Goal: Task Accomplishment & Management: Manage account settings

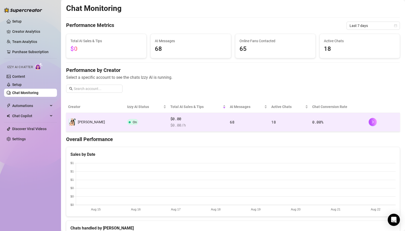
click at [137, 124] on td "On" at bounding box center [146, 122] width 43 height 19
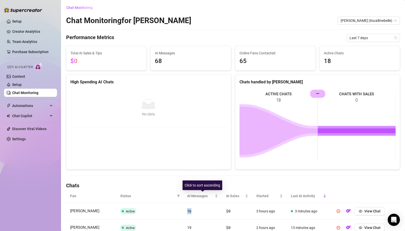
drag, startPoint x: 187, startPoint y: 170, endPoint x: 229, endPoint y: 210, distance: 57.7
click at [229, 210] on tr "Niko Active 16 $0 3 hours ago 3 minutes ago View Chat" at bounding box center [233, 211] width 334 height 17
click at [240, 215] on td "$0" at bounding box center [237, 211] width 30 height 17
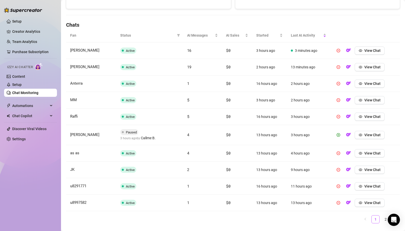
scroll to position [172, 0]
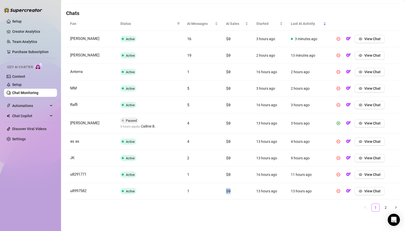
drag, startPoint x: 226, startPoint y: 191, endPoint x: 235, endPoint y: 191, distance: 8.4
click at [235, 191] on td "$0" at bounding box center [237, 191] width 30 height 17
drag, startPoint x: 233, startPoint y: 191, endPoint x: 225, endPoint y: 192, distance: 8.2
click at [225, 192] on td "$0" at bounding box center [237, 191] width 30 height 17
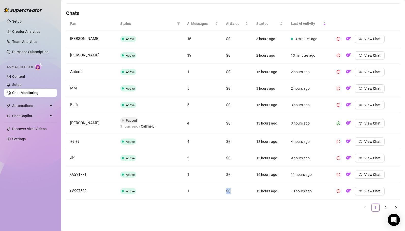
click at [238, 192] on td "$0" at bounding box center [237, 191] width 30 height 17
click at [48, 105] on span "Automations" at bounding box center [30, 106] width 36 height 8
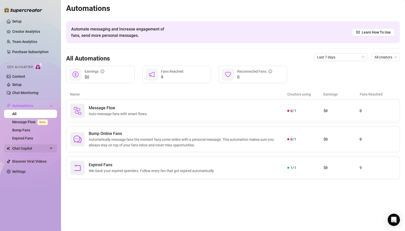
click at [28, 148] on span "Chat Copilot" at bounding box center [30, 148] width 36 height 8
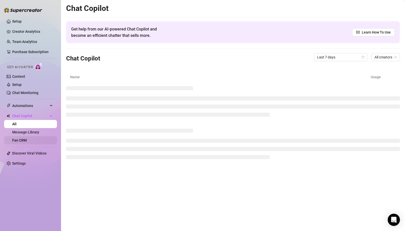
click at [24, 141] on link "Fan CRM" at bounding box center [19, 140] width 14 height 4
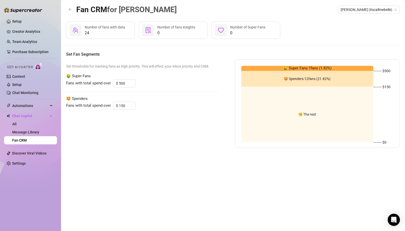
click at [311, 105] on div "🥱 The rest" at bounding box center [307, 114] width 132 height 55
click at [121, 83] on input "500" at bounding box center [127, 84] width 17 height 8
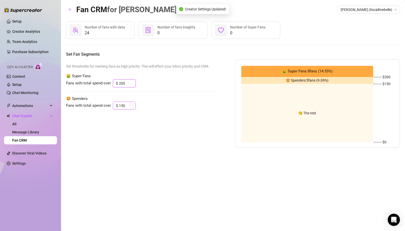
type input "200"
click at [120, 105] on input "150" at bounding box center [127, 106] width 17 height 8
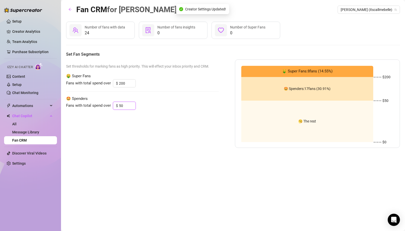
type input "50"
click at [180, 115] on div "Set thresholds for marking fans as high priority. This will effect your inbox p…" at bounding box center [142, 103] width 152 height 88
click at [18, 20] on link "Setup" at bounding box center [16, 21] width 9 height 4
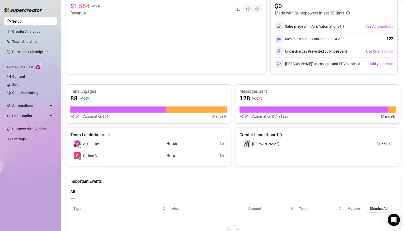
scroll to position [253, 0]
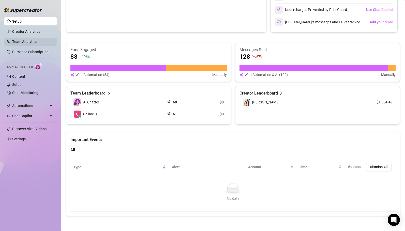
click at [26, 41] on link "Team Analytics" at bounding box center [24, 42] width 25 height 4
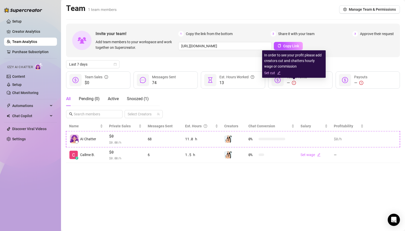
click at [279, 73] on icon "edit" at bounding box center [279, 73] width 4 height 4
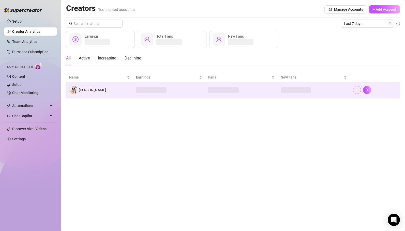
click at [358, 91] on icon "more" at bounding box center [357, 90] width 4 height 4
click at [357, 90] on icon "more" at bounding box center [357, 90] width 4 height 4
click at [111, 88] on td "[PERSON_NAME]" at bounding box center [99, 89] width 67 height 15
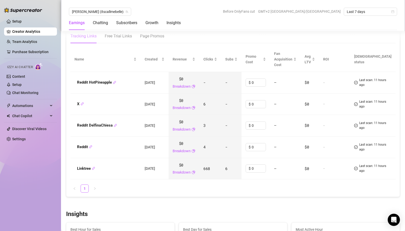
scroll to position [611, 0]
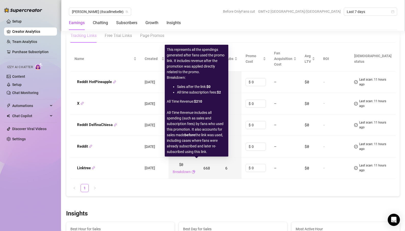
click at [191, 169] on link "Breakdown" at bounding box center [182, 172] width 18 height 6
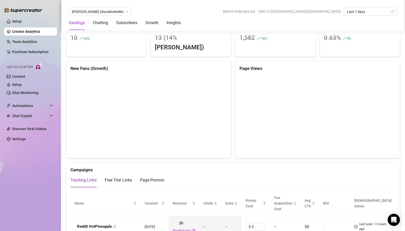
scroll to position [0, 0]
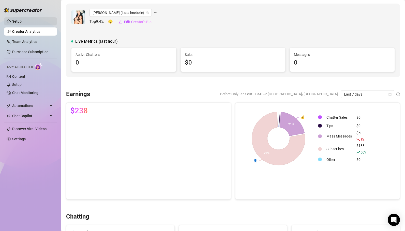
click at [21, 20] on link "Setup" at bounding box center [16, 21] width 9 height 4
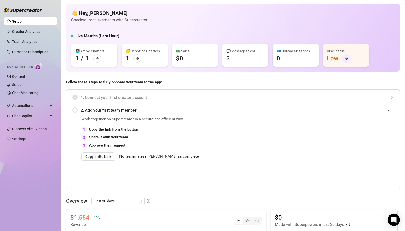
click at [346, 58] on icon "arrow-right" at bounding box center [347, 59] width 4 height 4
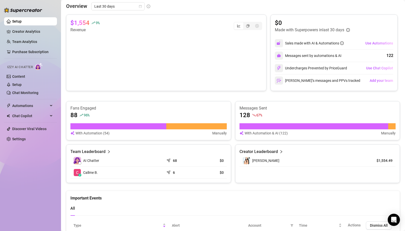
scroll to position [253, 0]
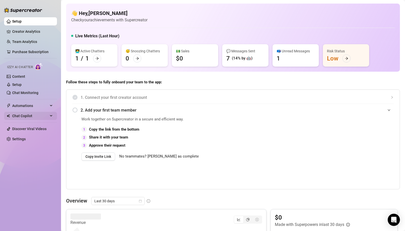
click at [21, 117] on span "Chat Copilot" at bounding box center [30, 116] width 36 height 8
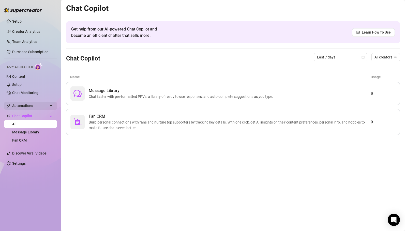
click at [27, 106] on span "Automations" at bounding box center [30, 106] width 36 height 8
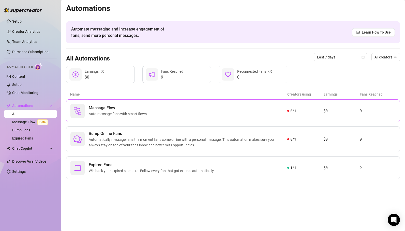
click at [100, 110] on span "Message Flow" at bounding box center [119, 108] width 61 height 6
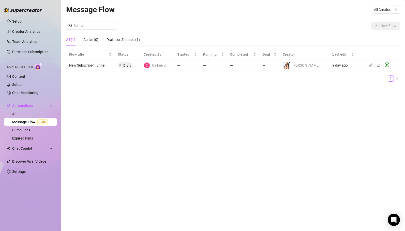
click at [90, 65] on td "New Subscriber Funnel" at bounding box center [90, 65] width 49 height 12
click at [94, 66] on td "New Subscriber Funnel" at bounding box center [90, 65] width 49 height 12
click at [165, 65] on span "Callme B." at bounding box center [159, 66] width 15 height 6
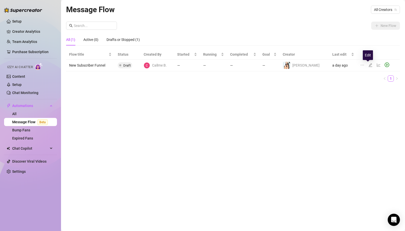
click at [368, 65] on icon "edit" at bounding box center [370, 65] width 4 height 4
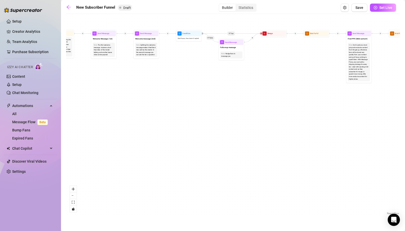
click at [128, 12] on div "New Subscriber Funnel Draft Builder Statistics Save Set Live If True If True If…" at bounding box center [233, 110] width 334 height 212
click at [127, 9] on span "Draft" at bounding box center [126, 8] width 7 height 4
click at [69, 6] on icon "arrow-left" at bounding box center [68, 7] width 5 height 5
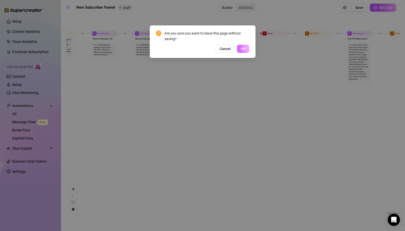
click at [241, 49] on span "OK" at bounding box center [243, 49] width 5 height 4
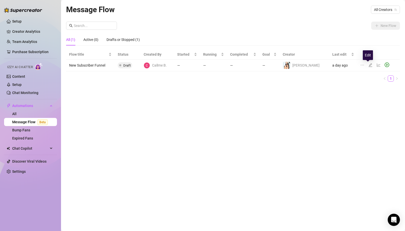
click at [368, 65] on icon "edit" at bounding box center [370, 65] width 4 height 4
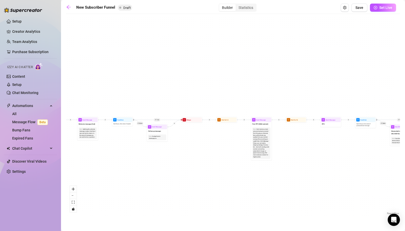
drag, startPoint x: 100, startPoint y: 152, endPoint x: 162, endPoint y: 151, distance: 61.5
click at [162, 151] on div "If True If True If True If False If False If False If True If False Merge Merge…" at bounding box center [233, 116] width 334 height 199
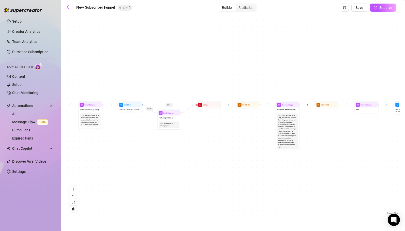
drag, startPoint x: 143, startPoint y: 161, endPoint x: 134, endPoint y: 151, distance: 13.5
click at [134, 151] on div "If True If True If True If False If False If False If True If False Merge Merge…" at bounding box center [233, 116] width 334 height 199
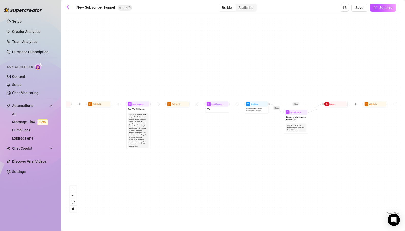
drag, startPoint x: 222, startPoint y: 162, endPoint x: 94, endPoint y: 160, distance: 127.6
click at [94, 160] on div "If True If True If True If False If False If False If True If False Merge Merge…" at bounding box center [233, 116] width 334 height 199
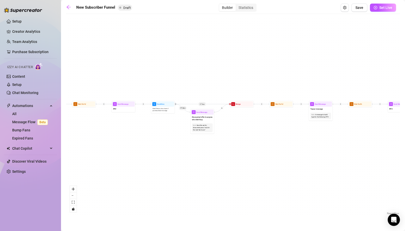
drag, startPoint x: 274, startPoint y: 164, endPoint x: 180, endPoint y: 164, distance: 93.8
click at [180, 164] on div "If True If True If True If False If False If False If True If False Merge Merge…" at bounding box center [233, 116] width 334 height 199
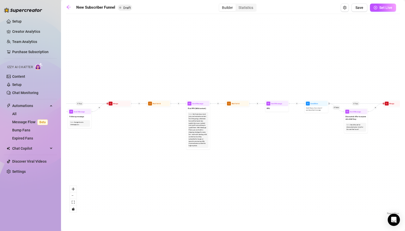
drag, startPoint x: 118, startPoint y: 160, endPoint x: 360, endPoint y: 161, distance: 241.2
click at [360, 161] on div "If True If True If True If False If False If False If True If False Merge Merge…" at bounding box center [233, 116] width 334 height 199
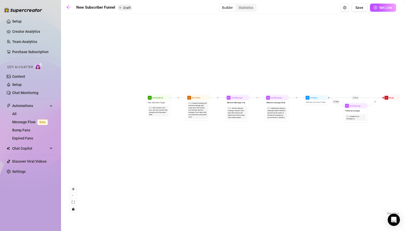
drag, startPoint x: 149, startPoint y: 157, endPoint x: 341, endPoint y: 150, distance: 192.0
click at [341, 150] on div "If True If True If True If False If False If False If True If False Merge Merge…" at bounding box center [233, 116] width 334 height 199
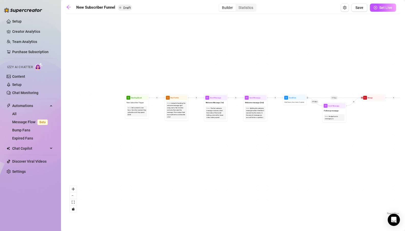
drag, startPoint x: 293, startPoint y: 150, endPoint x: 165, endPoint y: 157, distance: 127.5
click at [165, 157] on div "If True If True If True If False If False If False If True If False Merge Merge…" at bounding box center [233, 116] width 334 height 199
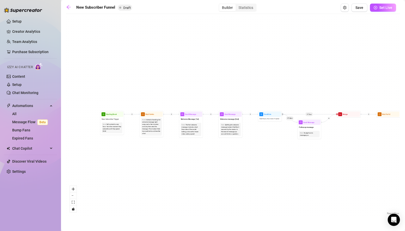
drag, startPoint x: 146, startPoint y: 151, endPoint x: 223, endPoint y: 161, distance: 77.9
click at [223, 161] on div "If True If True If True If False If False If False If True If False Merge Merge…" at bounding box center [233, 116] width 334 height 199
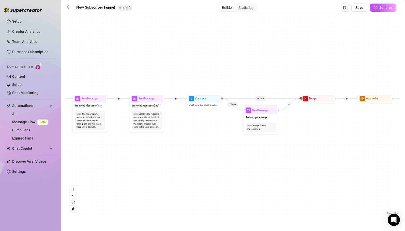
drag, startPoint x: 318, startPoint y: 167, endPoint x: 160, endPoint y: 173, distance: 158.4
click at [160, 173] on div "If True If True If True If False If False If False If True If False Merge Merge…" at bounding box center [233, 116] width 334 height 199
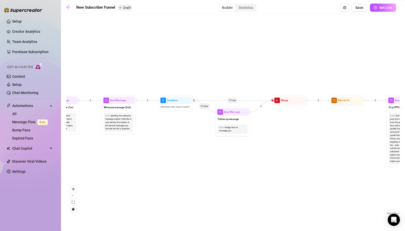
drag, startPoint x: 91, startPoint y: 162, endPoint x: 110, endPoint y: 157, distance: 19.4
click at [110, 157] on div "If True If True If True If False If False If False If True If False Merge Merge…" at bounding box center [233, 116] width 334 height 199
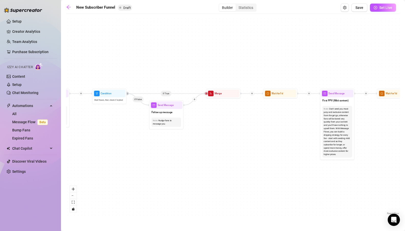
drag, startPoint x: 268, startPoint y: 173, endPoint x: 207, endPoint y: 167, distance: 61.1
click at [207, 167] on div "If True If True If True If False If False If False If True If False Merge Merge…" at bounding box center [233, 116] width 334 height 199
click at [68, 7] on icon "arrow-left" at bounding box center [68, 7] width 5 height 5
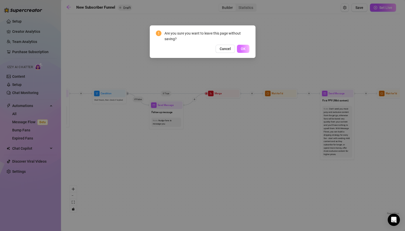
click at [243, 49] on span "OK" at bounding box center [243, 49] width 5 height 4
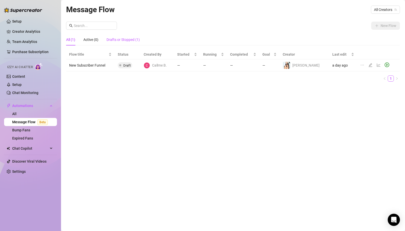
click at [127, 40] on div "Drafts or Stopped (1)" at bounding box center [122, 40] width 33 height 6
click at [360, 64] on icon "ellipsis" at bounding box center [362, 65] width 4 height 4
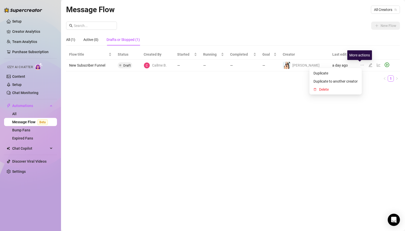
click at [360, 64] on icon "ellipsis" at bounding box center [362, 65] width 4 height 4
click at [368, 66] on icon "edit" at bounding box center [370, 65] width 4 height 4
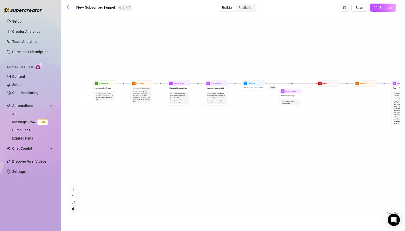
drag, startPoint x: 109, startPoint y: 121, endPoint x: 240, endPoint y: 122, distance: 130.6
click at [240, 122] on div "If True If True If True If False If False If False If True If False Merge Merge…" at bounding box center [233, 116] width 334 height 199
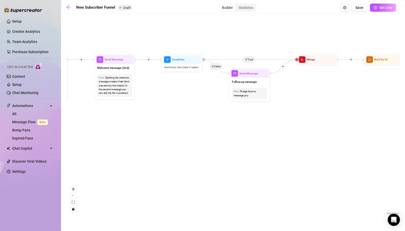
drag, startPoint x: 304, startPoint y: 122, endPoint x: 210, endPoint y: 130, distance: 94.9
click at [210, 130] on div "If True If True If True If False If False If False If True If False Merge Merge…" at bounding box center [233, 116] width 334 height 199
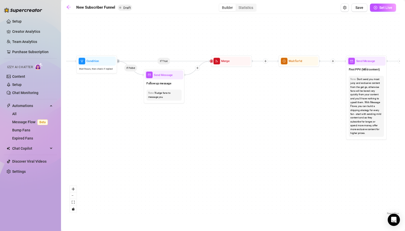
drag, startPoint x: 312, startPoint y: 96, endPoint x: 226, endPoint y: 96, distance: 86.1
click at [226, 96] on div "If True If True If True If False If False If False If True If False Merge Merge…" at bounding box center [233, 116] width 334 height 199
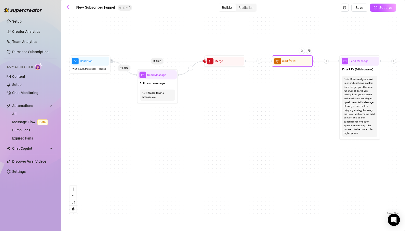
click at [292, 60] on span "Wait for 1d" at bounding box center [288, 61] width 13 height 5
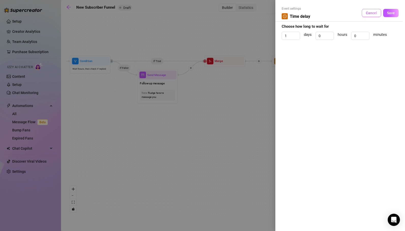
click at [367, 15] on span "Cancel" at bounding box center [371, 13] width 11 height 4
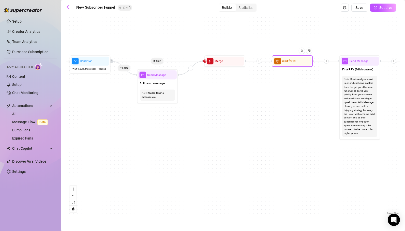
click at [292, 64] on div "Wait for 1d" at bounding box center [292, 61] width 38 height 9
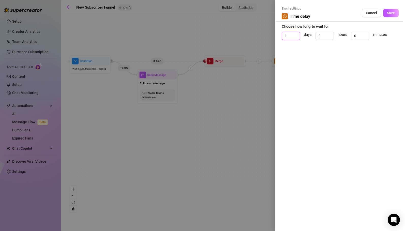
drag, startPoint x: 291, startPoint y: 36, endPoint x: 276, endPoint y: 35, distance: 15.3
click at [276, 35] on div "Event settings Time delay Cancel Save Choose how long to wait for 1 days 0 hour…" at bounding box center [340, 115] width 130 height 231
type input "0"
drag, startPoint x: 324, startPoint y: 35, endPoint x: 308, endPoint y: 35, distance: 16.5
click at [308, 35] on div "0 days 0 hours 0 minutes" at bounding box center [340, 38] width 117 height 13
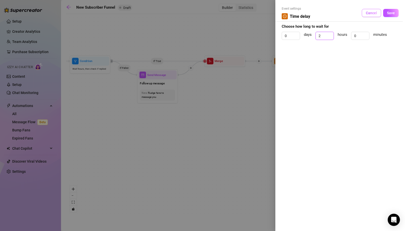
type input "2"
click at [372, 14] on span "Cancel" at bounding box center [371, 13] width 11 height 4
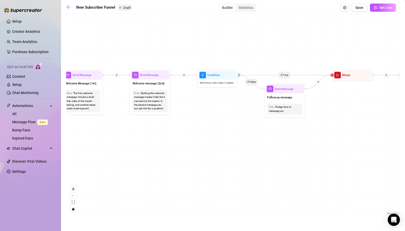
drag, startPoint x: 167, startPoint y: 131, endPoint x: 295, endPoint y: 145, distance: 128.1
click at [295, 145] on div "If True If True If True If False If False If False If True If False Merge Merge…" at bounding box center [233, 116] width 334 height 199
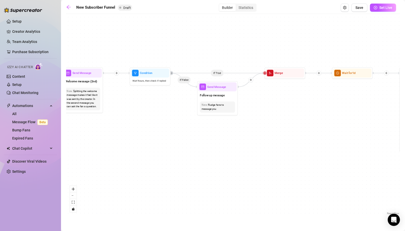
drag, startPoint x: 351, startPoint y: 176, endPoint x: 283, endPoint y: 174, distance: 67.4
click at [283, 174] on div "If True If True If True If False If False If False If True If False Merge Merge…" at bounding box center [233, 116] width 334 height 199
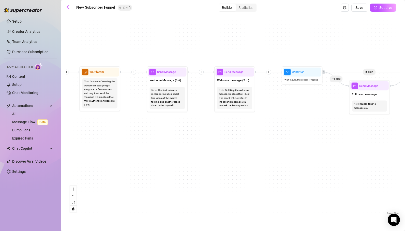
drag, startPoint x: 140, startPoint y: 146, endPoint x: 292, endPoint y: 145, distance: 152.0
click at [292, 145] on div "If True If True If True If False If False If False If True If False Merge Merge…" at bounding box center [233, 116] width 334 height 199
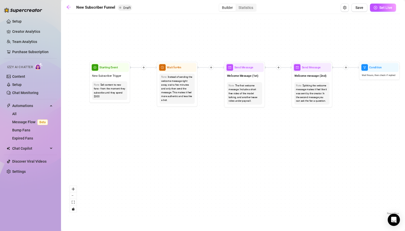
drag, startPoint x: 84, startPoint y: 153, endPoint x: 161, endPoint y: 149, distance: 77.1
click at [161, 149] on div "If True If True If True If False If False If False If True If False Merge Merge…" at bounding box center [233, 116] width 334 height 199
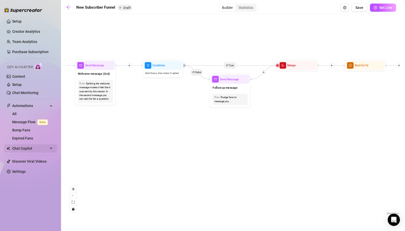
drag, startPoint x: 262, startPoint y: 148, endPoint x: 46, endPoint y: 145, distance: 216.3
click at [46, 145] on div "Setup Creator Analytics Team Analytics Purchase Subscription Izzy AI Chatter Co…" at bounding box center [202, 115] width 405 height 231
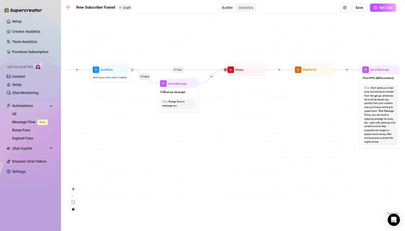
drag, startPoint x: 127, startPoint y: 145, endPoint x: 74, endPoint y: 149, distance: 52.3
click at [74, 149] on div "If True If True If True If False If False If False If True If False Merge Merge…" at bounding box center [233, 116] width 334 height 199
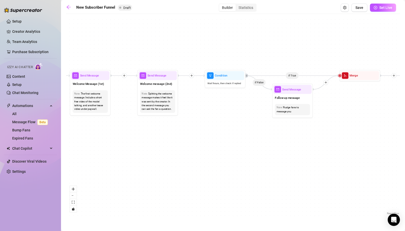
drag, startPoint x: 124, startPoint y: 139, endPoint x: 239, endPoint y: 146, distance: 114.5
click at [239, 146] on div "If True If True If True If False If False If False If True If False Merge Merge…" at bounding box center [233, 116] width 334 height 199
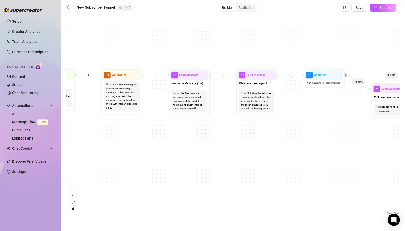
drag, startPoint x: 162, startPoint y: 145, endPoint x: 261, endPoint y: 144, distance: 99.1
click at [261, 144] on div "If True If True If True If False If False If False If True If False Merge Merge…" at bounding box center [233, 116] width 334 height 199
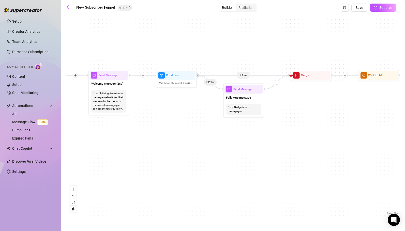
drag, startPoint x: 321, startPoint y: 145, endPoint x: 173, endPoint y: 146, distance: 147.9
click at [173, 146] on div "If True If True If True If False If False If False If True If False Merge Merge…" at bounding box center [233, 116] width 334 height 199
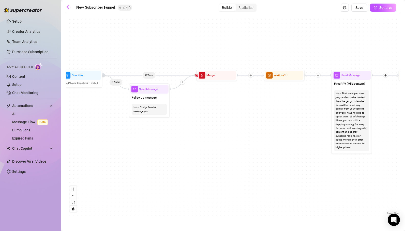
drag, startPoint x: 324, startPoint y: 141, endPoint x: 176, endPoint y: 141, distance: 148.7
click at [176, 141] on div "If True If True If True If False If False If False If True If False Merge Merge…" at bounding box center [233, 116] width 334 height 199
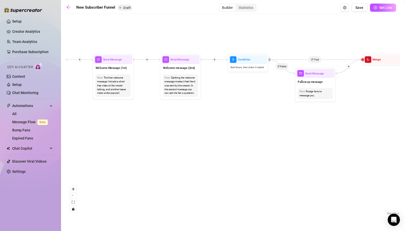
drag, startPoint x: 166, startPoint y: 169, endPoint x: 388, endPoint y: 153, distance: 222.9
click at [388, 153] on div "If True If True If True If False If False If False If True If False Merge Merge…" at bounding box center [233, 116] width 334 height 199
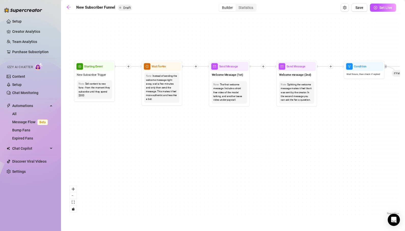
drag, startPoint x: 233, startPoint y: 153, endPoint x: 347, endPoint y: 160, distance: 114.9
click at [347, 160] on div "If True If True If True If False If False If False If True If False Merge Merge…" at bounding box center [233, 116] width 334 height 199
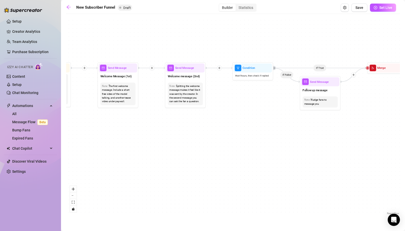
drag, startPoint x: 370, startPoint y: 161, endPoint x: 259, endPoint y: 163, distance: 111.8
click at [259, 163] on div "If True If True If True If False If False If False If True If False Merge Merge…" at bounding box center [233, 116] width 334 height 199
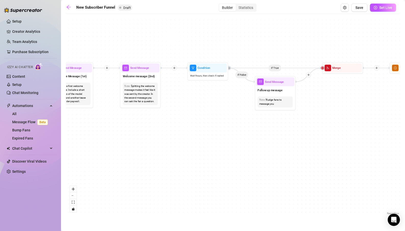
drag, startPoint x: 343, startPoint y: 162, endPoint x: 236, endPoint y: 161, distance: 106.7
click at [236, 161] on div "If True If True If True If False If False If False If True If False Merge Merge…" at bounding box center [233, 116] width 334 height 199
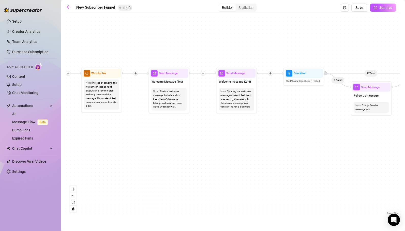
drag, startPoint x: 159, startPoint y: 142, endPoint x: 317, endPoint y: 148, distance: 157.7
click at [317, 148] on div "If True If True If True If False If False If False If True If False Merge Merge…" at bounding box center [233, 116] width 334 height 199
click at [165, 64] on div "If True If True If True If False If False If False If True If False Merge Merge…" at bounding box center [233, 116] width 334 height 199
click at [167, 87] on div "Note: The first welcome message. Include a short free video of the model talkin…" at bounding box center [169, 99] width 38 height 26
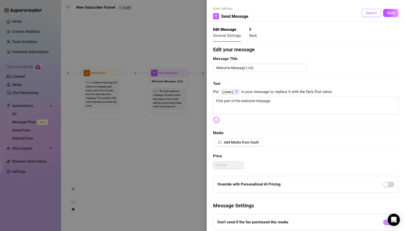
click at [376, 12] on span "Cancel" at bounding box center [371, 13] width 11 height 4
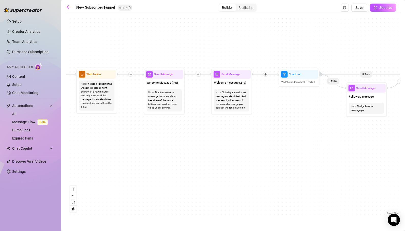
drag, startPoint x: 316, startPoint y: 151, endPoint x: 311, endPoint y: 153, distance: 5.0
click at [311, 153] on div "If True If True If True If False If False If False If True If False Merge Merge…" at bounding box center [233, 116] width 334 height 199
click at [167, 87] on div "Welcome Message (1st)" at bounding box center [164, 83] width 38 height 9
type textarea "First part of the welcome message"
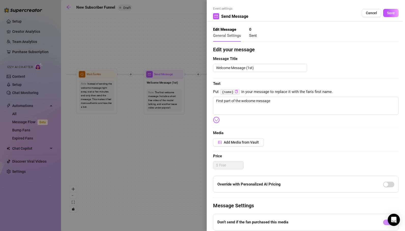
click at [366, 17] on div "Event settings Send Message Cancel Save" at bounding box center [306, 13] width 186 height 15
click at [374, 11] on span "Cancel" at bounding box center [371, 13] width 11 height 4
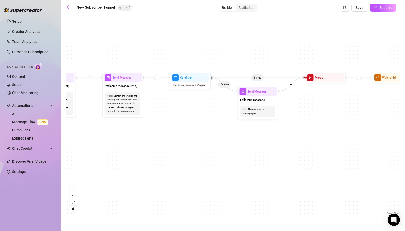
drag, startPoint x: 355, startPoint y: 161, endPoint x: 246, endPoint y: 164, distance: 108.8
click at [246, 164] on div "If True If True If True If False If False If False If True If False Merge Merge…" at bounding box center [233, 116] width 334 height 199
click at [267, 102] on div "Follow up message" at bounding box center [257, 100] width 38 height 9
type textarea "/"
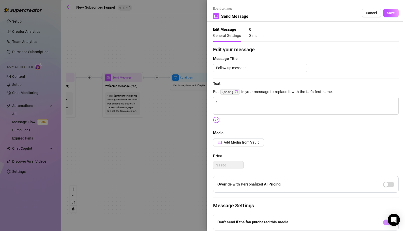
scroll to position [17, 0]
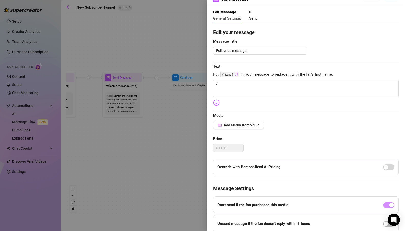
click at [178, 137] on div at bounding box center [202, 115] width 405 height 231
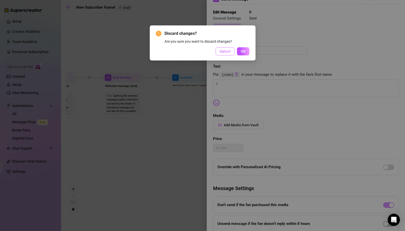
click at [227, 53] on span "Cancel" at bounding box center [225, 51] width 11 height 4
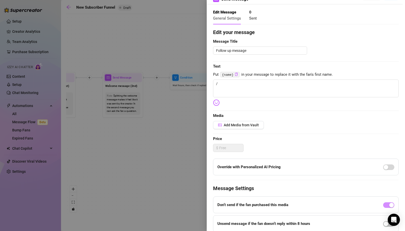
click at [180, 166] on div at bounding box center [202, 115] width 405 height 231
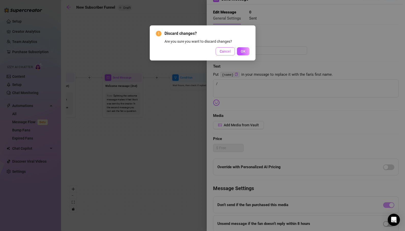
click at [225, 54] on button "Cancel" at bounding box center [224, 51] width 19 height 8
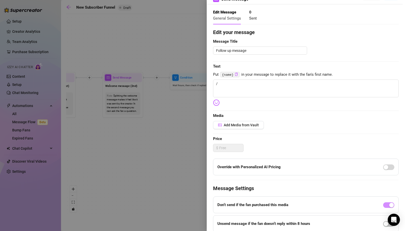
scroll to position [0, 0]
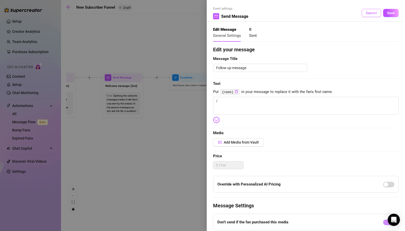
click at [373, 12] on span "Cancel" at bounding box center [371, 13] width 11 height 4
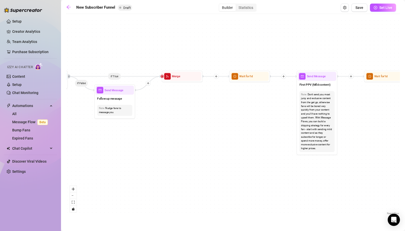
drag, startPoint x: 341, startPoint y: 133, endPoint x: 198, endPoint y: 132, distance: 143.1
click at [198, 132] on div "If True If True If True If False If False If False If True If False Merge Merge…" at bounding box center [233, 116] width 334 height 199
click at [251, 78] on span "Wait for 1d" at bounding box center [245, 76] width 13 height 5
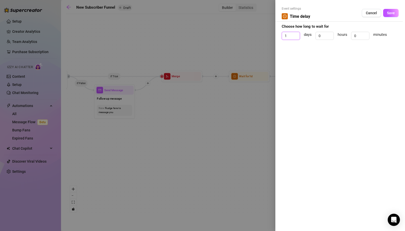
drag, startPoint x: 290, startPoint y: 36, endPoint x: 268, endPoint y: 35, distance: 21.9
click at [268, 35] on div "Event settings Time delay Cancel Save Choose how long to wait for 1 days 0 hour…" at bounding box center [202, 115] width 405 height 231
type input "0"
click at [323, 33] on input "0" at bounding box center [325, 36] width 18 height 8
drag, startPoint x: 323, startPoint y: 35, endPoint x: 298, endPoint y: 35, distance: 25.7
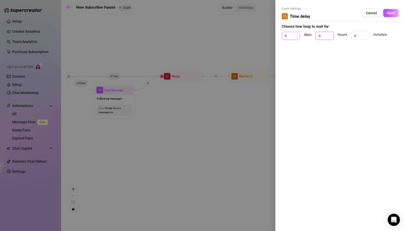
click at [298, 35] on div "0 days 0 hours 0 minutes" at bounding box center [340, 38] width 117 height 13
type input "8"
click at [372, 14] on span "Cancel" at bounding box center [371, 13] width 11 height 4
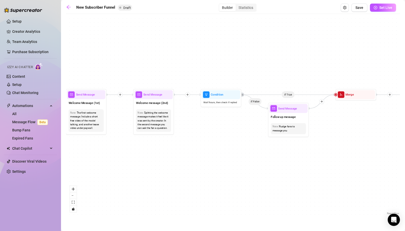
drag, startPoint x: 167, startPoint y: 44, endPoint x: 341, endPoint y: 62, distance: 174.8
click at [341, 62] on div "If True If True If True If False If False If False If True If False Merge Merge…" at bounding box center [233, 116] width 334 height 199
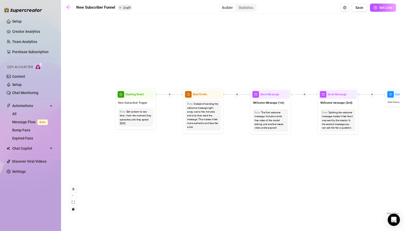
drag, startPoint x: 129, startPoint y: 77, endPoint x: 202, endPoint y: 58, distance: 75.2
click at [202, 58] on div "If True If True If True If False If False If False If True If False Merge Merge…" at bounding box center [233, 116] width 334 height 199
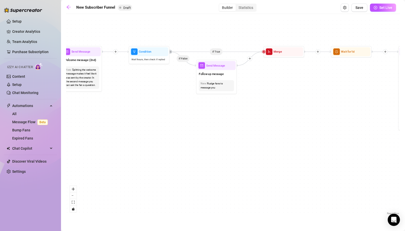
drag, startPoint x: 293, startPoint y: 145, endPoint x: 140, endPoint y: 119, distance: 155.5
click at [140, 119] on div "If True If True If True If False If False If False If True If False Merge Merge…" at bounding box center [233, 116] width 334 height 199
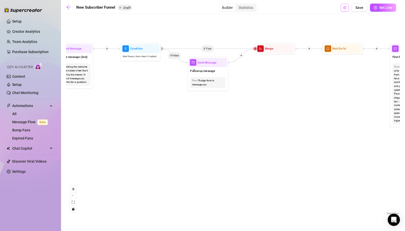
click at [344, 8] on icon "setting" at bounding box center [345, 8] width 4 height 4
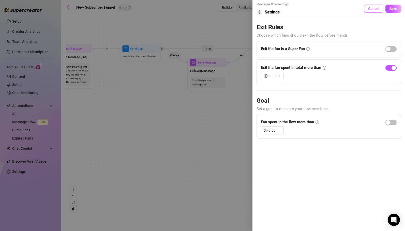
click at [370, 10] on span "Cancel" at bounding box center [373, 9] width 11 height 4
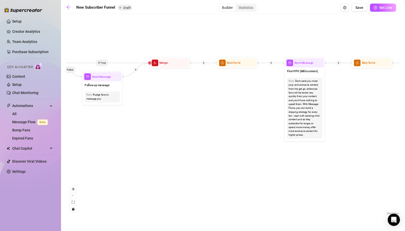
drag, startPoint x: 305, startPoint y: 107, endPoint x: 197, endPoint y: 122, distance: 109.0
click at [197, 122] on div "If True If True If True If False If False If False If True If False Merge Merge…" at bounding box center [233, 116] width 334 height 199
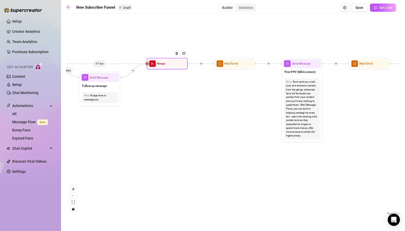
click at [166, 67] on div "Merge" at bounding box center [167, 63] width 38 height 9
click at [202, 65] on icon "plus" at bounding box center [201, 63] width 3 height 3
click at [199, 119] on div "If True Time Delay Condition Message Tag Fan If True If True If False If False …" at bounding box center [233, 116] width 334 height 199
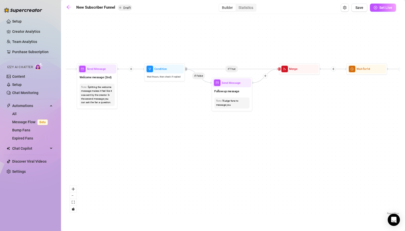
drag, startPoint x: 123, startPoint y: 131, endPoint x: 256, endPoint y: 136, distance: 133.0
click at [256, 136] on div "If True If True If True If False If False If False If True If False Merge Merge…" at bounding box center [233, 116] width 334 height 199
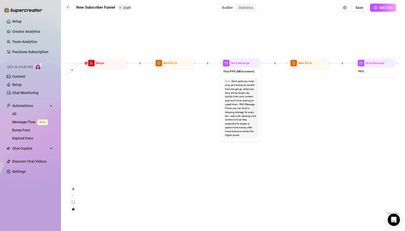
drag, startPoint x: 326, startPoint y: 166, endPoint x: 122, endPoint y: 158, distance: 204.0
click at [122, 158] on div "If True If True If True If False If False If False If True If False Merge Merge…" at bounding box center [233, 116] width 334 height 199
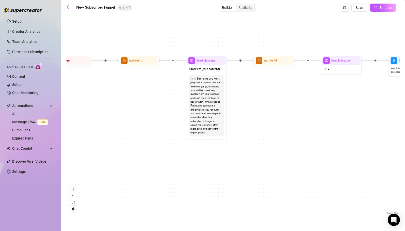
drag, startPoint x: 334, startPoint y: 156, endPoint x: 95, endPoint y: 153, distance: 239.6
click at [95, 153] on div "If True If True If True If False If False If False If True If False Merge Merge…" at bounding box center [233, 116] width 334 height 199
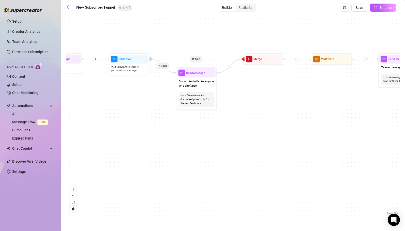
drag, startPoint x: 286, startPoint y: 154, endPoint x: 196, endPoint y: 160, distance: 89.4
click at [196, 160] on div "If True If True If True If False If False If False If True If False Merge Merge…" at bounding box center [233, 116] width 334 height 199
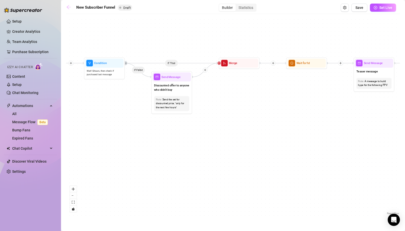
click at [70, 6] on icon "arrow-left" at bounding box center [68, 7] width 5 height 5
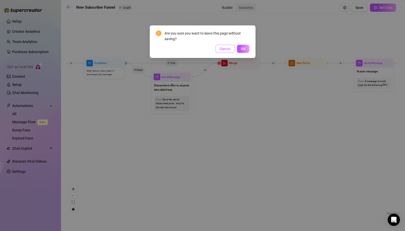
click at [231, 50] on button "Cancel" at bounding box center [224, 49] width 19 height 8
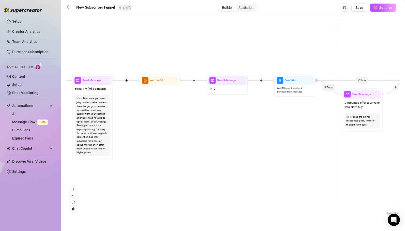
drag, startPoint x: 107, startPoint y: 108, endPoint x: 309, endPoint y: 130, distance: 202.4
click at [309, 130] on div "If True If True If True If False If False If False If True If False Merge Merge…" at bounding box center [233, 116] width 334 height 199
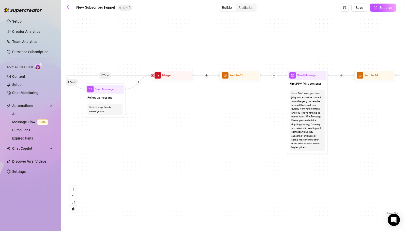
drag, startPoint x: 170, startPoint y: 143, endPoint x: 375, endPoint y: 133, distance: 204.6
click at [375, 133] on div "If True If True If True If False If False If False If True If False Merge Merge…" at bounding box center [233, 116] width 334 height 199
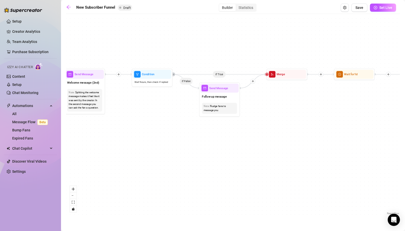
drag, startPoint x: 218, startPoint y: 144, endPoint x: 331, endPoint y: 144, distance: 113.8
click at [331, 144] on div "If True If True If True If False If False If False If True If False Merge Merge…" at bounding box center [233, 116] width 334 height 199
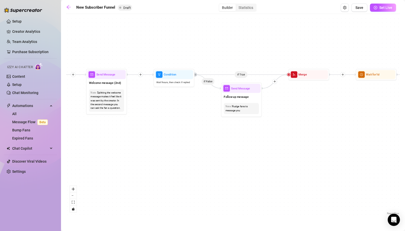
drag, startPoint x: 172, startPoint y: 163, endPoint x: 194, endPoint y: 163, distance: 21.9
click at [194, 163] on div "If True If True If True If False If False If False If True If False Merge Merge…" at bounding box center [233, 116] width 334 height 199
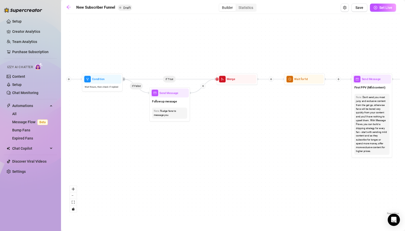
drag, startPoint x: 273, startPoint y: 167, endPoint x: 202, endPoint y: 172, distance: 71.8
click at [202, 172] on div "If True If True If True If False If False If False If True If False Merge Merge…" at bounding box center [233, 116] width 334 height 199
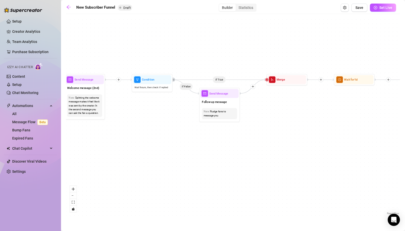
drag, startPoint x: 252, startPoint y: 154, endPoint x: 304, endPoint y: 154, distance: 51.8
click at [304, 154] on div "If True If True If True If False If False If False If True If False Merge Merge…" at bounding box center [233, 116] width 334 height 199
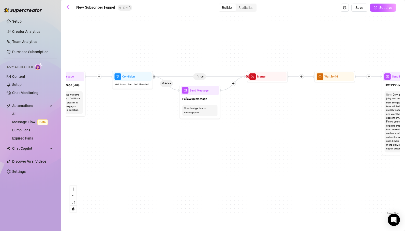
drag, startPoint x: 168, startPoint y: 152, endPoint x: 134, endPoint y: 148, distance: 33.8
click at [134, 148] on div "If True If True If True If False If False If False If True If False Merge Merge…" at bounding box center [233, 116] width 334 height 199
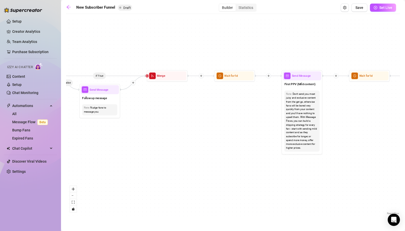
drag, startPoint x: 291, startPoint y: 162, endPoint x: 196, endPoint y: 162, distance: 95.0
click at [196, 162] on div "If True If True If True If False If False If False If True If False Merge Merge…" at bounding box center [233, 116] width 334 height 199
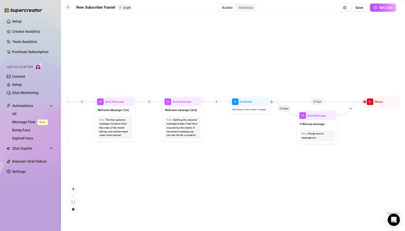
drag, startPoint x: 151, startPoint y: 160, endPoint x: 376, endPoint y: 186, distance: 227.1
click at [376, 186] on div "If True If True If True If False If False If False If True If False Merge Merge…" at bounding box center [233, 116] width 334 height 199
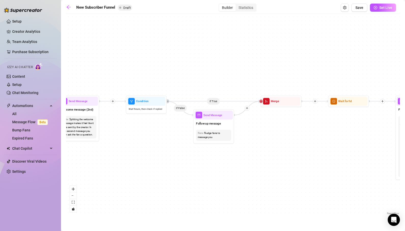
drag, startPoint x: 345, startPoint y: 166, endPoint x: 224, endPoint y: 166, distance: 121.0
click at [224, 166] on div "If True If True If True If False If False If False If True If False Merge Merge…" at bounding box center [233, 116] width 334 height 199
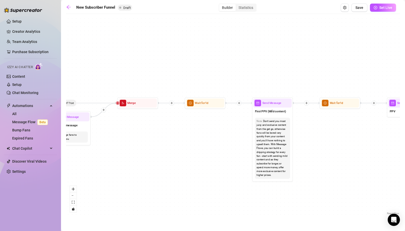
drag, startPoint x: 297, startPoint y: 166, endPoint x: 158, endPoint y: 168, distance: 138.8
click at [158, 168] on div "If True If True If True If False If False If False If True If False Merge Merge…" at bounding box center [233, 116] width 334 height 199
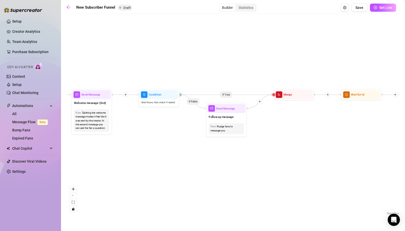
drag, startPoint x: 97, startPoint y: 54, endPoint x: 264, endPoint y: 45, distance: 167.7
click at [264, 45] on div "If True If True If True If False If False If False If True If False Merge Merge…" at bounding box center [233, 116] width 334 height 199
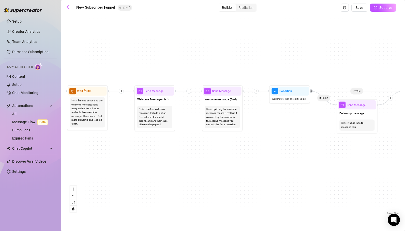
drag, startPoint x: 144, startPoint y: 53, endPoint x: 278, endPoint y: 50, distance: 134.2
click at [278, 50] on div "If True If True If True If False If False If False If True If False Merge Merge…" at bounding box center [233, 116] width 334 height 199
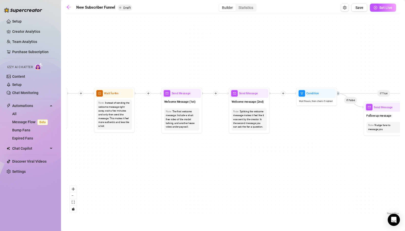
drag, startPoint x: 150, startPoint y: 59, endPoint x: 94, endPoint y: 62, distance: 56.2
click at [94, 62] on div "If True If True If True If False If False If False If True If False Merge Merge…" at bounding box center [233, 116] width 334 height 199
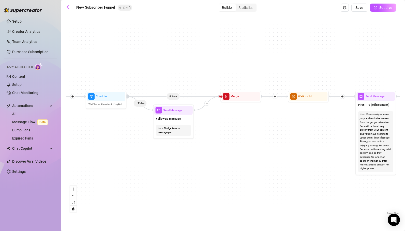
drag, startPoint x: 249, startPoint y: 65, endPoint x: 117, endPoint y: 68, distance: 132.2
click at [117, 68] on div "If True If True If True If False If False If False If True If False Merge Merge…" at bounding box center [233, 116] width 334 height 199
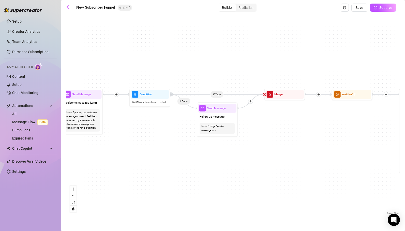
click at [165, 66] on div "If True If True If True If False If False If False If True If False Merge Merge…" at bounding box center [233, 116] width 334 height 199
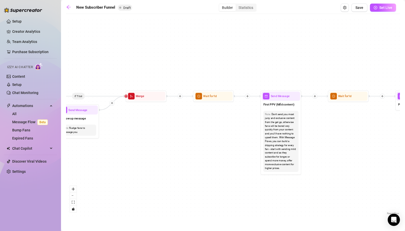
drag, startPoint x: 284, startPoint y: 63, endPoint x: 178, endPoint y: 63, distance: 106.0
click at [178, 63] on div "If True If True If True If False If False If False If True If False Merge Merge…" at bounding box center [233, 116] width 334 height 199
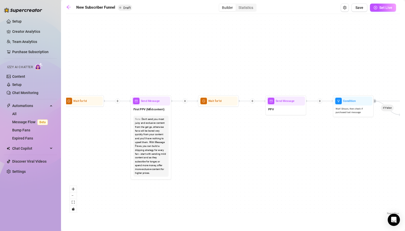
drag, startPoint x: 305, startPoint y: 58, endPoint x: 187, endPoint y: 63, distance: 119.0
click at [187, 63] on div "If True If True If True If False If False If False If True If False Merge Merge…" at bounding box center [233, 116] width 334 height 199
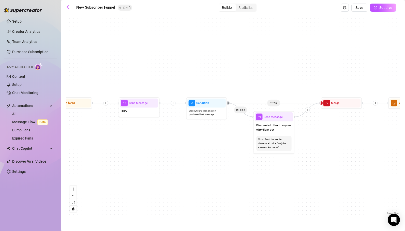
drag, startPoint x: 314, startPoint y: 64, endPoint x: 168, endPoint y: 66, distance: 146.1
click at [168, 66] on div "If True If True If True If False If False If False If True If False Merge Merge…" at bounding box center [233, 116] width 334 height 199
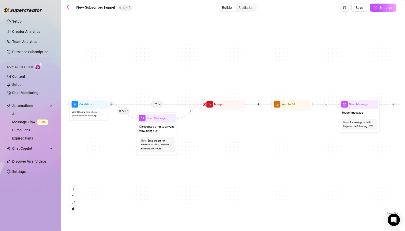
drag, startPoint x: 328, startPoint y: 60, endPoint x: 204, endPoint y: 62, distance: 124.3
click at [204, 62] on div "If True If True If True If False If False If False If True If False Merge Merge…" at bounding box center [233, 116] width 334 height 199
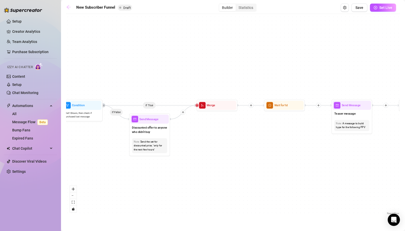
click at [69, 7] on icon "arrow-left" at bounding box center [68, 7] width 5 height 5
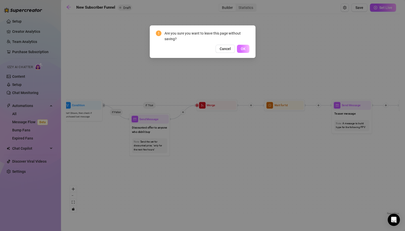
click at [248, 47] on button "OK" at bounding box center [243, 49] width 12 height 8
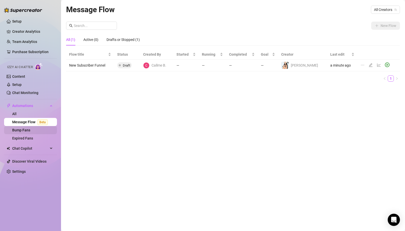
click at [25, 130] on link "Bump Fans" at bounding box center [21, 130] width 18 height 4
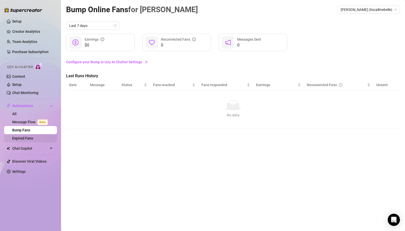
click at [26, 138] on link "Expired Fans" at bounding box center [22, 138] width 21 height 4
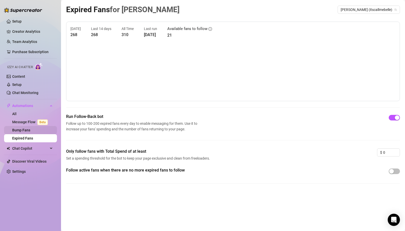
click at [20, 128] on link "Bump Fans" at bounding box center [21, 130] width 18 height 4
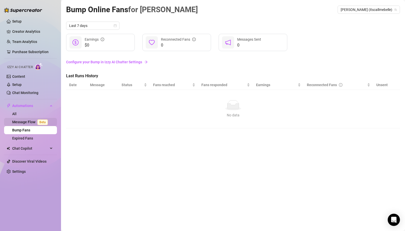
click at [25, 120] on link "Message Flow Beta" at bounding box center [31, 122] width 38 height 4
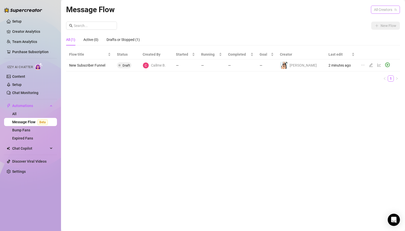
click at [379, 9] on span "All Creators" at bounding box center [385, 10] width 23 height 8
click at [367, 26] on span "[PERSON_NAME]" at bounding box center [356, 28] width 27 height 6
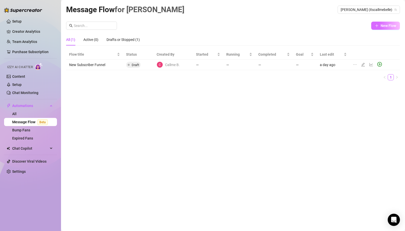
click at [380, 25] on span "New Flow" at bounding box center [388, 26] width 16 height 4
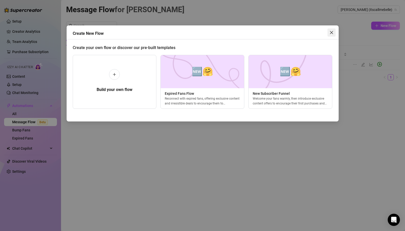
click at [332, 32] on icon "close" at bounding box center [331, 32] width 4 height 4
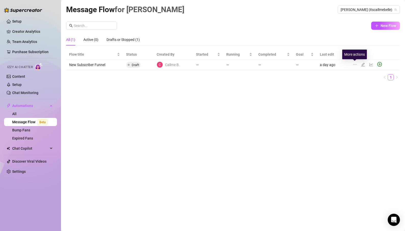
click at [355, 65] on icon "ellipsis" at bounding box center [355, 65] width 4 height 4
click at [20, 76] on link "Content" at bounding box center [18, 76] width 13 height 4
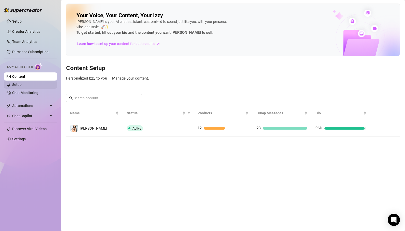
click at [19, 85] on link "Setup" at bounding box center [16, 85] width 9 height 4
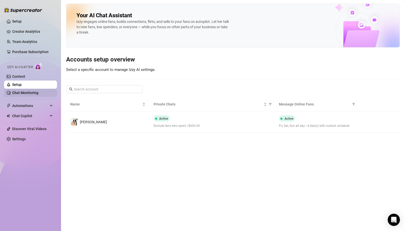
click at [21, 93] on link "Chat Monitoring" at bounding box center [25, 93] width 26 height 4
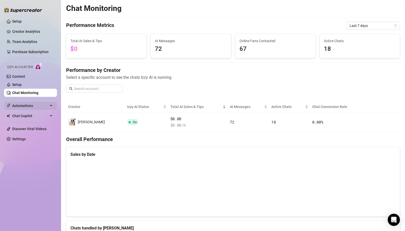
click at [20, 103] on span "Automations" at bounding box center [30, 106] width 36 height 8
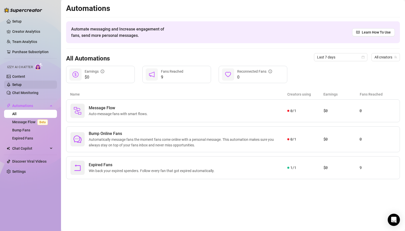
click at [21, 85] on link "Setup" at bounding box center [16, 85] width 9 height 4
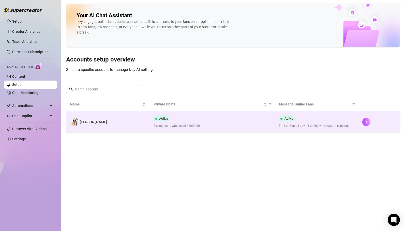
click at [117, 118] on td "[PERSON_NAME]" at bounding box center [107, 121] width 83 height 21
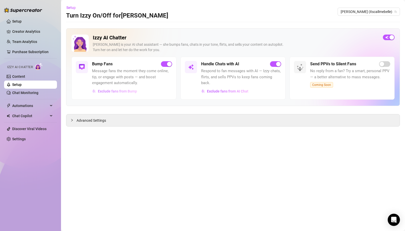
click at [122, 91] on span "Exclude fans from Bump" at bounding box center [117, 91] width 39 height 4
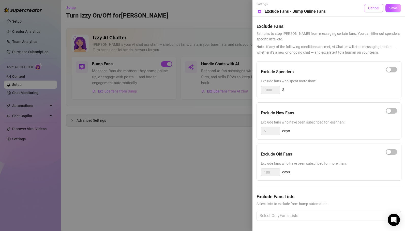
click at [377, 10] on button "Cancel" at bounding box center [373, 8] width 19 height 8
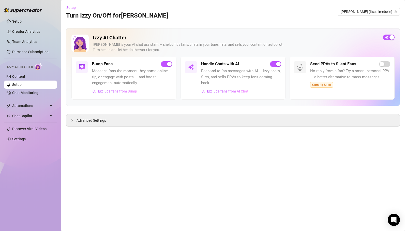
click at [19, 84] on link "Setup" at bounding box center [16, 85] width 9 height 4
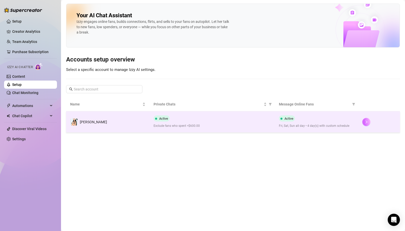
click at [368, 123] on button "button" at bounding box center [366, 122] width 8 height 8
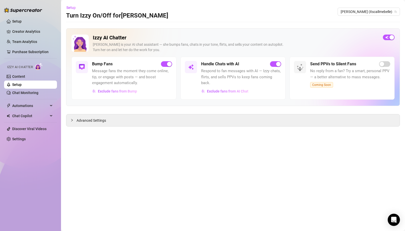
click at [22, 85] on link "Setup" at bounding box center [16, 85] width 9 height 4
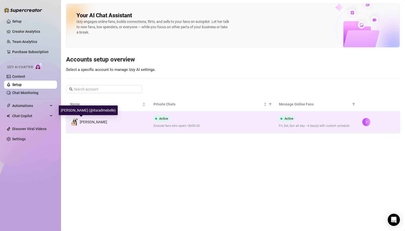
click at [85, 122] on span "[PERSON_NAME]" at bounding box center [93, 122] width 27 height 4
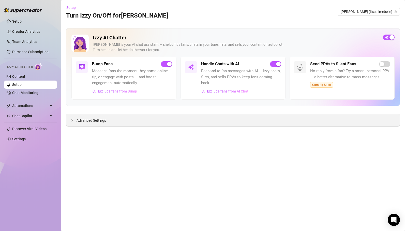
click at [81, 121] on span "Advanced Settings" at bounding box center [90, 121] width 29 height 6
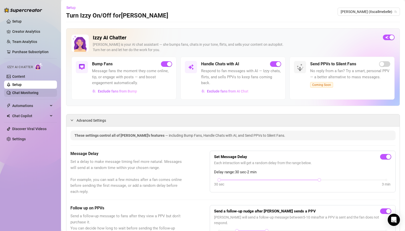
click at [22, 91] on link "Chat Monitoring" at bounding box center [25, 93] width 26 height 4
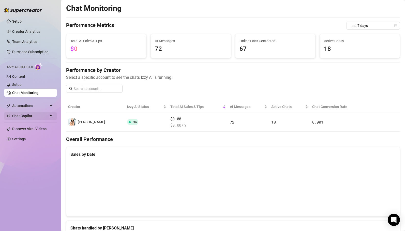
click at [20, 112] on span "Chat Copilot" at bounding box center [30, 116] width 36 height 8
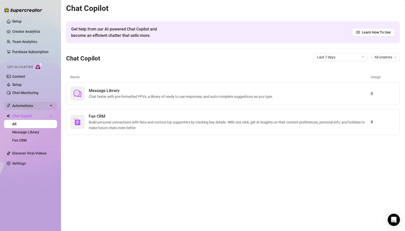
click at [23, 106] on span "Automations" at bounding box center [30, 106] width 36 height 8
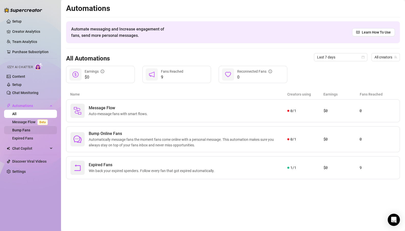
click at [21, 132] on link "Bump Fans" at bounding box center [21, 130] width 18 height 4
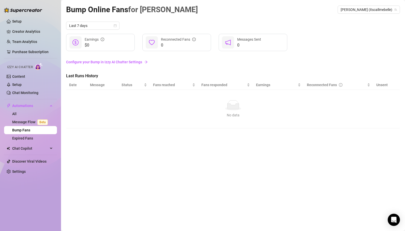
click at [105, 63] on link "Configure your Bump in Izzy AI Chatter Settings" at bounding box center [233, 62] width 334 height 6
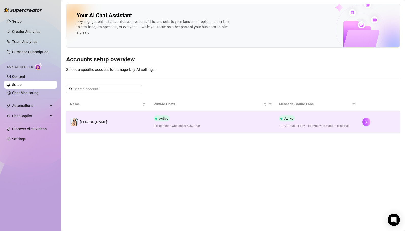
click at [163, 123] on div "Active Exclude fans who spent >$600.00" at bounding box center [211, 121] width 117 height 13
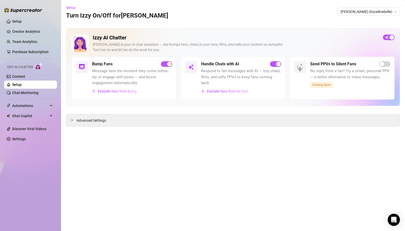
click at [126, 66] on div "Bump Fans" at bounding box center [132, 64] width 80 height 6
click at [103, 61] on h5 "Bump Fans" at bounding box center [102, 64] width 21 height 6
click at [84, 65] on img at bounding box center [82, 67] width 6 height 6
click at [96, 121] on span "Advanced Settings" at bounding box center [90, 121] width 29 height 6
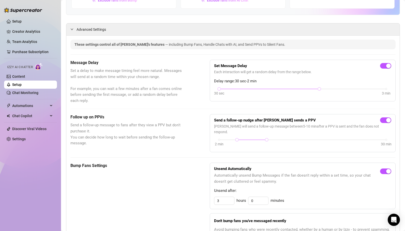
scroll to position [21, 0]
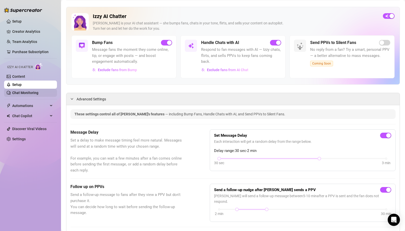
click at [22, 95] on link "Chat Monitoring" at bounding box center [25, 93] width 26 height 4
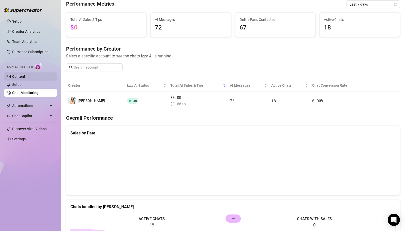
click at [18, 79] on link "Content" at bounding box center [18, 76] width 13 height 4
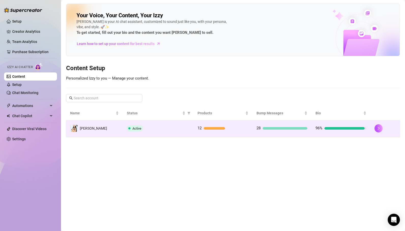
click at [122, 131] on td "[PERSON_NAME]" at bounding box center [94, 128] width 57 height 17
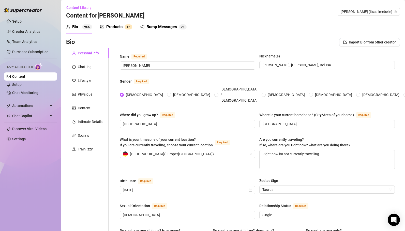
click at [162, 24] on div "Bump Messages" at bounding box center [161, 27] width 30 height 6
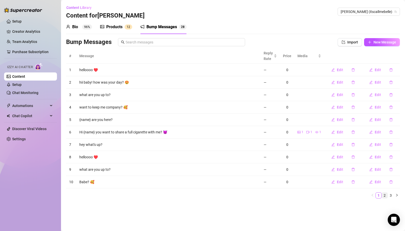
click at [385, 193] on link "2" at bounding box center [385, 196] width 6 height 6
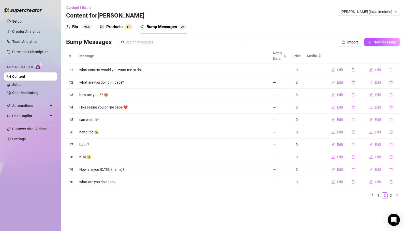
click at [392, 69] on icon "delete" at bounding box center [391, 70] width 4 height 4
click at [397, 57] on span "Yes" at bounding box center [396, 57] width 6 height 4
click at [391, 70] on icon "delete" at bounding box center [391, 70] width 4 height 4
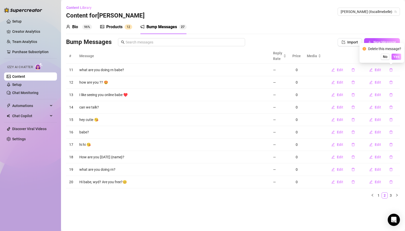
click at [397, 57] on span "Yes" at bounding box center [396, 57] width 6 height 4
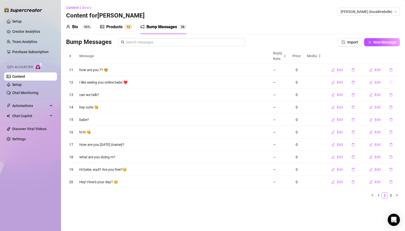
click at [391, 83] on icon "delete" at bounding box center [391, 83] width 4 height 4
click at [399, 68] on span "Yes" at bounding box center [396, 69] width 6 height 4
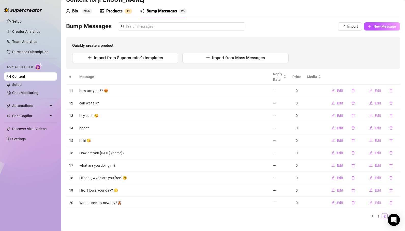
scroll to position [23, 0]
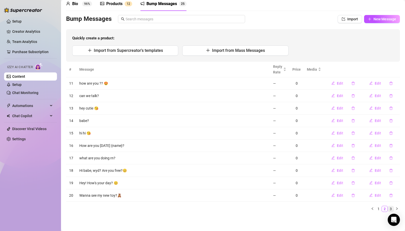
click at [390, 207] on link "3" at bounding box center [391, 209] width 6 height 6
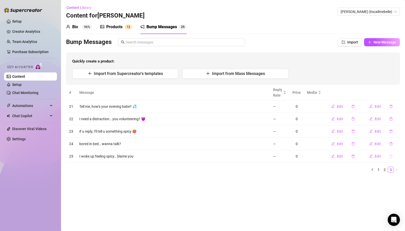
click at [390, 158] on icon "delete" at bounding box center [390, 155] width 3 height 3
click at [398, 144] on span "Yes" at bounding box center [396, 143] width 6 height 4
click at [390, 142] on icon "delete" at bounding box center [391, 144] width 4 height 4
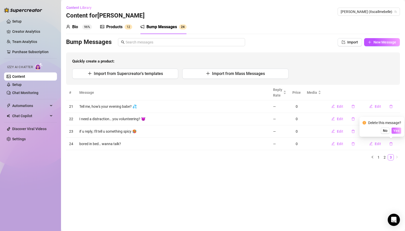
click at [397, 131] on span "Yes" at bounding box center [396, 131] width 6 height 4
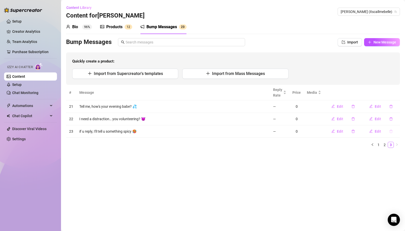
click at [390, 131] on icon "delete" at bounding box center [391, 132] width 4 height 4
click at [396, 119] on span "Yes" at bounding box center [396, 118] width 6 height 4
click at [385, 132] on link "2" at bounding box center [385, 133] width 6 height 6
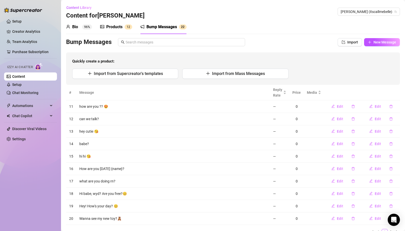
scroll to position [23, 0]
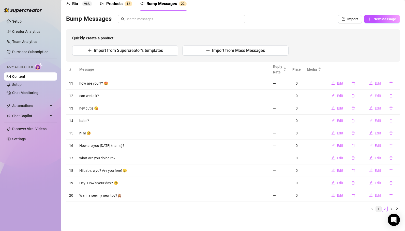
click at [377, 208] on link "1" at bounding box center [379, 209] width 6 height 6
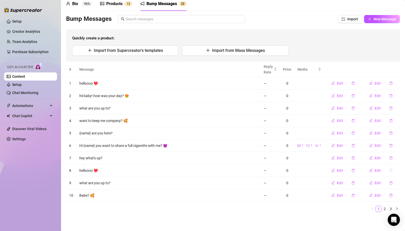
click at [390, 169] on icon "delete" at bounding box center [391, 171] width 4 height 4
click at [397, 157] on span "Yes" at bounding box center [396, 157] width 6 height 4
click at [377, 21] on span "New Message" at bounding box center [384, 19] width 23 height 4
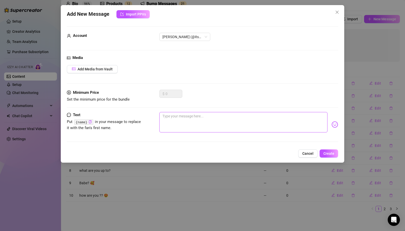
click at [174, 119] on textarea at bounding box center [243, 122] width 168 height 20
type textarea "h"
type textarea "he"
type textarea "hey"
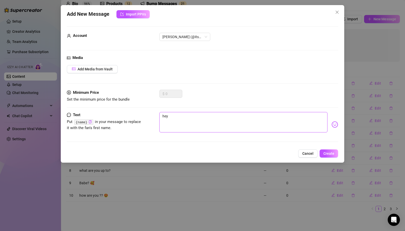
type textarea "heyy"
click at [89, 122] on icon "copy" at bounding box center [89, 121] width 3 height 3
click at [175, 115] on textarea "heyy" at bounding box center [243, 122] width 168 height 20
type textarea "heyy"
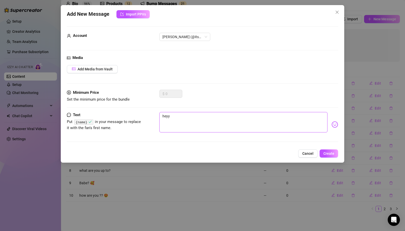
type textarea "heyy"
paste textarea "{name}"
type textarea "heyy {name}"
click at [324, 152] on span "Create" at bounding box center [328, 153] width 11 height 4
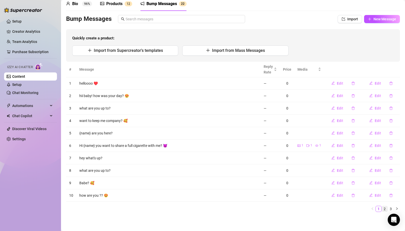
click at [384, 207] on link "2" at bounding box center [385, 209] width 6 height 6
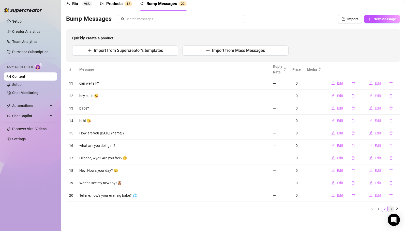
click at [390, 208] on link "3" at bounding box center [391, 209] width 6 height 6
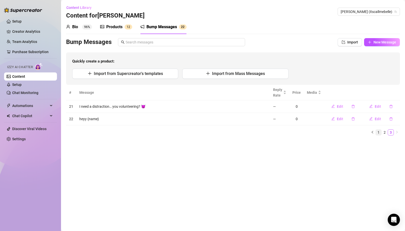
click at [377, 133] on link "1" at bounding box center [379, 133] width 6 height 6
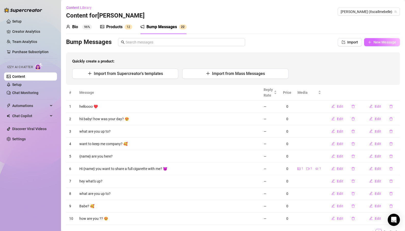
click at [377, 43] on span "New Message" at bounding box center [384, 42] width 23 height 4
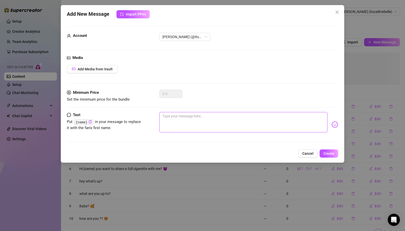
click at [185, 122] on textarea at bounding box center [243, 122] width 168 height 20
type textarea "b"
type textarea "ba"
type textarea "bab"
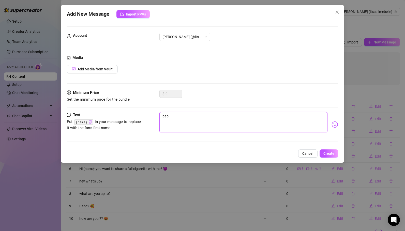
type textarea "bab"
type textarea "baby"
click at [325, 152] on span "Create" at bounding box center [328, 153] width 11 height 4
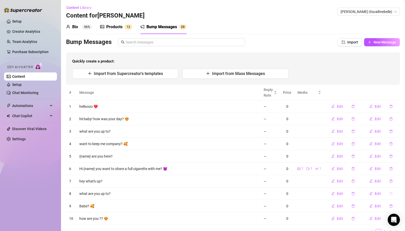
click at [391, 194] on icon "delete" at bounding box center [391, 194] width 4 height 4
click at [397, 181] on span "Yes" at bounding box center [396, 180] width 6 height 4
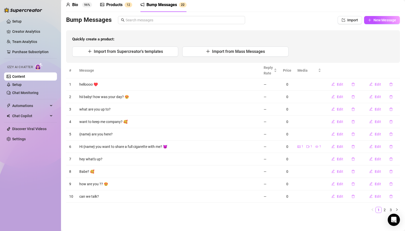
scroll to position [23, 0]
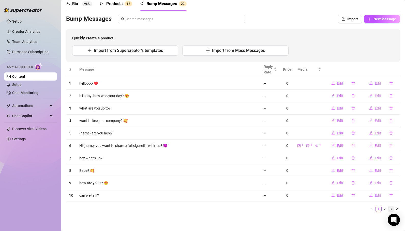
click at [392, 207] on link "3" at bounding box center [391, 209] width 6 height 6
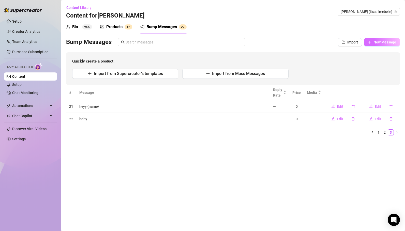
click at [375, 43] on span "New Message" at bounding box center [384, 42] width 23 height 4
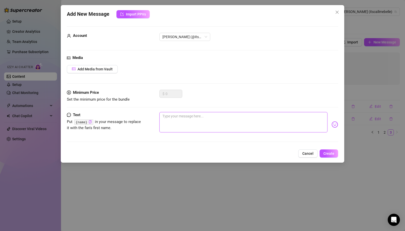
click at [197, 119] on textarea at bounding box center [243, 122] width 168 height 20
type textarea "b"
type textarea "ba"
type textarea "bab"
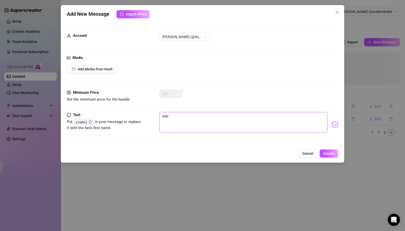
type textarea "baby"
type textarea "babyb"
type textarea "baby"
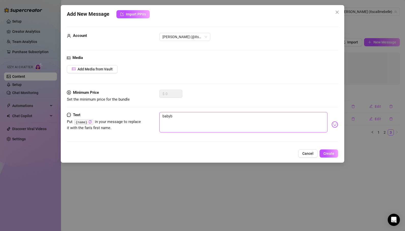
type textarea "baby"
type textarea "bab"
type textarea "ba"
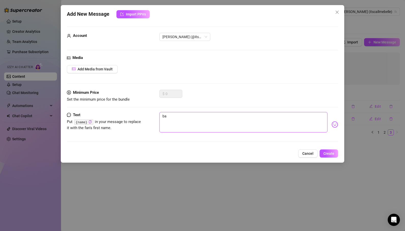
type textarea "b"
type textarea "bb"
type textarea "b"
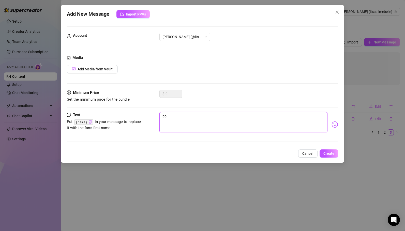
type textarea "b"
type textarea "Type your message here..."
type textarea "b"
type textarea "ba"
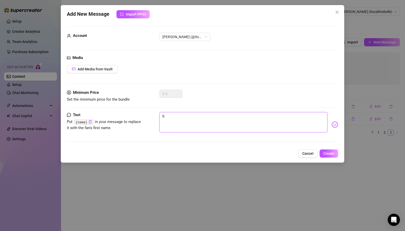
type textarea "ba"
type textarea "bab"
type textarea "babb"
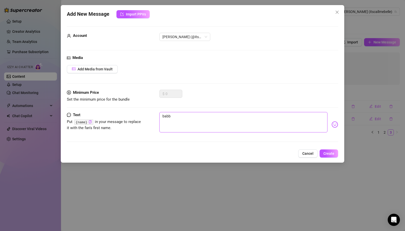
type textarea "babby"
type textarea "babb"
type textarea "bab"
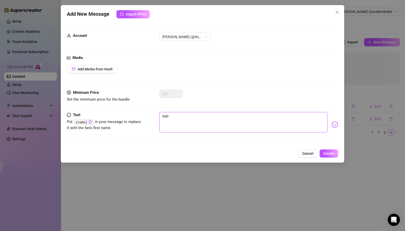
type textarea "baby"
type textarea "babyy"
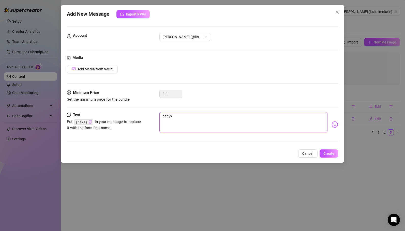
type textarea "babyy :"
type textarea "babyy :)"
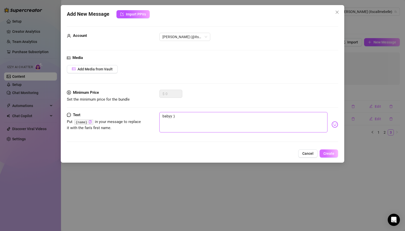
type textarea "babyy :)"
click at [328, 154] on span "Create" at bounding box center [328, 153] width 11 height 4
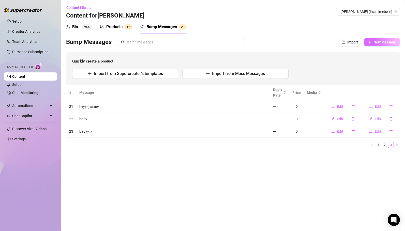
click at [378, 46] on button "New Message" at bounding box center [382, 42] width 36 height 8
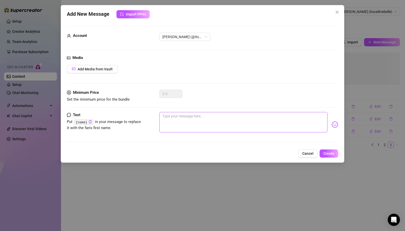
click at [175, 117] on textarea at bounding box center [243, 122] width 168 height 20
type textarea "h"
type textarea "he"
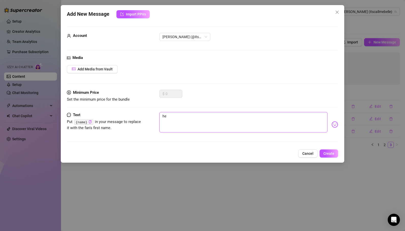
type textarea "hey"
type textarea "hey <"
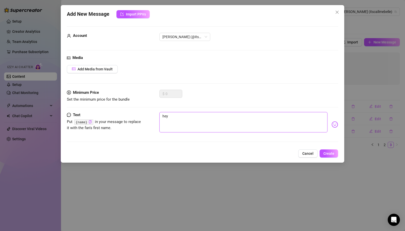
type textarea "hey <"
type textarea "hey <3"
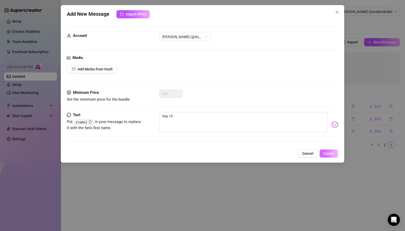
click at [329, 152] on span "Create" at bounding box center [328, 153] width 11 height 4
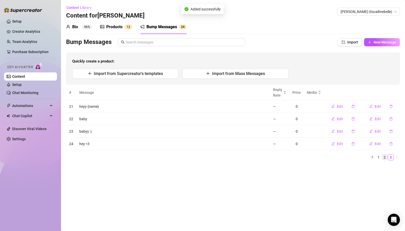
click at [384, 155] on link "2" at bounding box center [385, 157] width 6 height 6
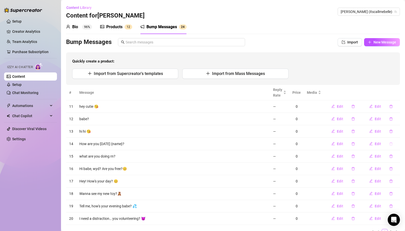
click at [393, 144] on button "button" at bounding box center [391, 144] width 12 height 8
click at [398, 132] on span "Yes" at bounding box center [396, 131] width 6 height 4
click at [390, 145] on icon "delete" at bounding box center [390, 143] width 3 height 3
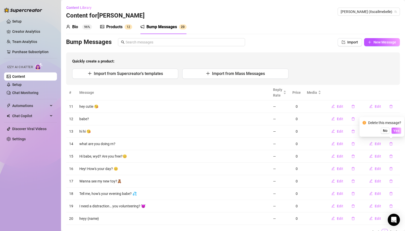
click at [396, 131] on span "Yes" at bounding box center [396, 131] width 6 height 4
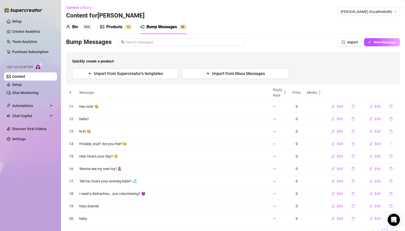
click at [391, 144] on icon "delete" at bounding box center [391, 144] width 4 height 4
click at [397, 129] on span "Yes" at bounding box center [396, 131] width 6 height 4
click at [391, 168] on icon "delete" at bounding box center [390, 168] width 3 height 3
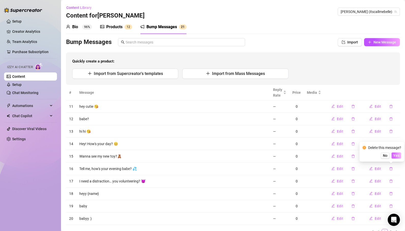
click at [395, 155] on span "Yes" at bounding box center [396, 155] width 6 height 4
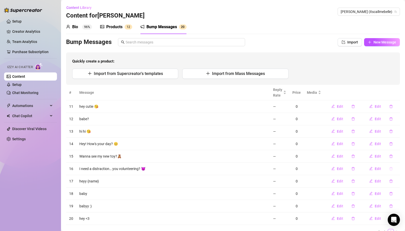
click at [391, 168] on icon "delete" at bounding box center [390, 168] width 3 height 3
click at [395, 154] on span "Yes" at bounding box center [396, 155] width 6 height 4
click at [377, 119] on span "Edit" at bounding box center [378, 119] width 6 height 4
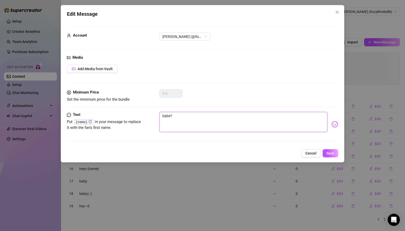
click at [175, 114] on textarea "babe?" at bounding box center [243, 122] width 168 height 20
type textarea "babe"
click at [327, 151] on span "Save" at bounding box center [330, 153] width 8 height 4
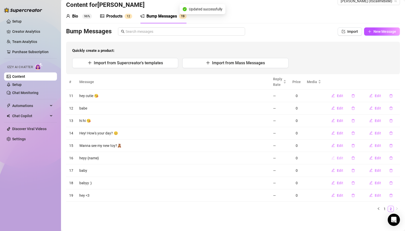
scroll to position [11, 0]
click at [383, 33] on span "New Message" at bounding box center [384, 31] width 23 height 4
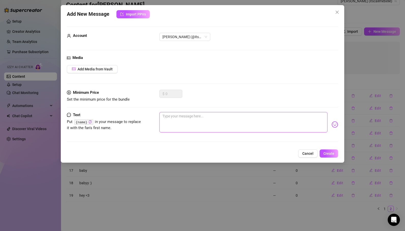
click at [190, 125] on textarea at bounding box center [243, 122] width 168 height 20
type textarea "H"
type textarea "He"
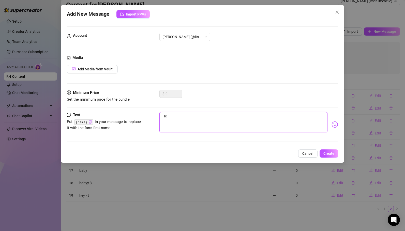
type textarea "Hel"
type textarea "Hell"
type textarea "Hel"
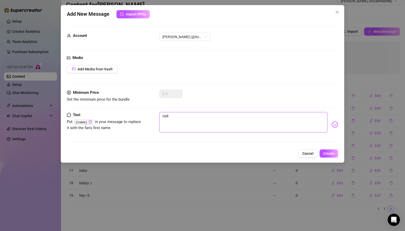
type textarea "Hel"
type textarea "He"
type textarea "H"
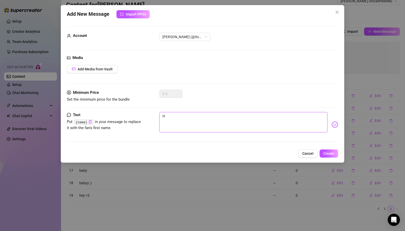
type textarea "Hi"
type textarea "Hi :"
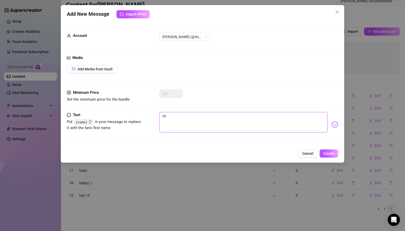
type textarea "Hi :"
type textarea "Hi :)"
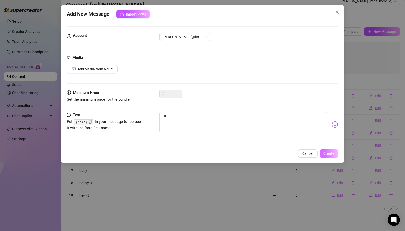
click at [324, 154] on span "Create" at bounding box center [328, 153] width 11 height 4
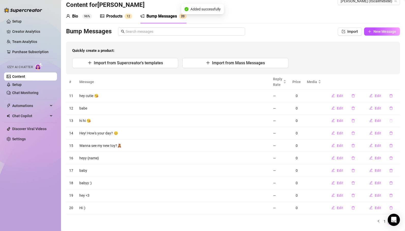
click at [391, 120] on icon "delete" at bounding box center [391, 121] width 4 height 4
click at [396, 106] on span "Yes" at bounding box center [396, 107] width 6 height 4
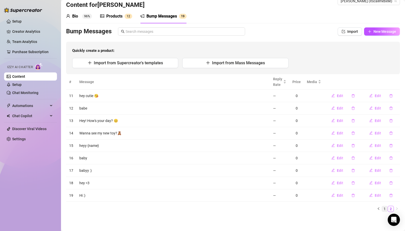
click at [385, 207] on link "1" at bounding box center [385, 209] width 6 height 6
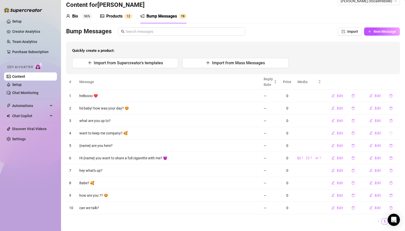
click at [390, 132] on icon "delete" at bounding box center [391, 133] width 4 height 4
click at [398, 118] on span "Yes" at bounding box center [396, 120] width 6 height 4
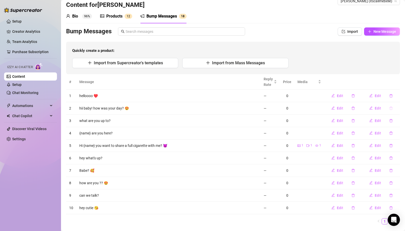
click at [390, 109] on icon "delete" at bounding box center [391, 108] width 4 height 4
click at [395, 96] on span "Yes" at bounding box center [396, 95] width 6 height 4
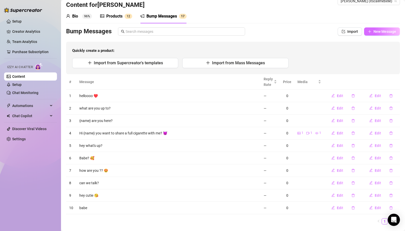
click at [376, 32] on span "New Message" at bounding box center [384, 31] width 23 height 4
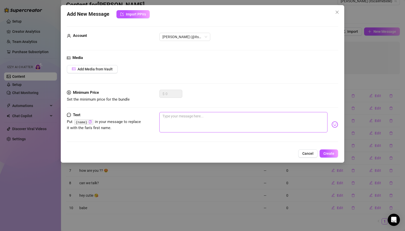
click at [202, 121] on textarea at bounding box center [243, 122] width 168 height 20
type textarea "H"
type textarea "Hi"
type textarea "Hii"
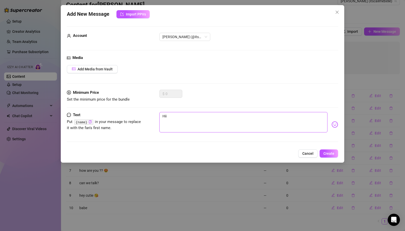
type textarea "Hii"
type textarea "Hii b"
type textarea "Hii ba"
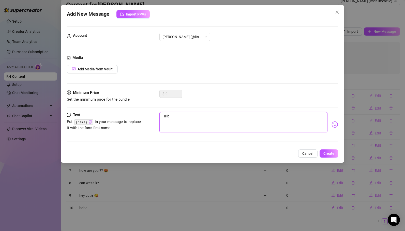
type textarea "Hii ba"
type textarea "[PERSON_NAME]"
type textarea "Hii baby"
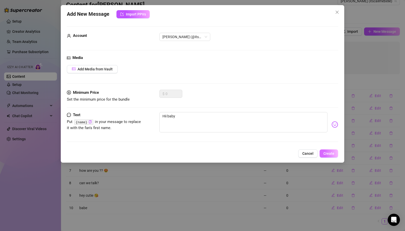
click at [330, 154] on span "Create" at bounding box center [328, 153] width 11 height 4
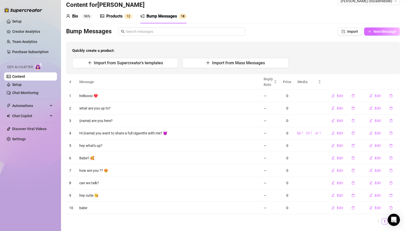
click at [379, 31] on span "New Message" at bounding box center [384, 31] width 23 height 4
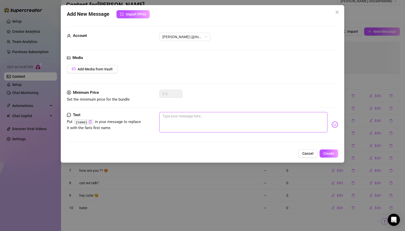
click at [203, 125] on textarea at bounding box center [243, 122] width 168 height 20
type textarea "H"
type textarea "He"
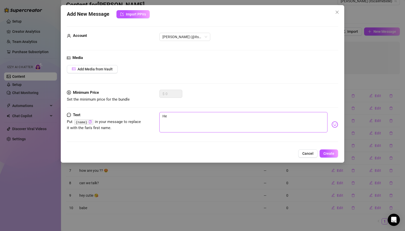
type textarea "Hey"
type textarea "Hey l"
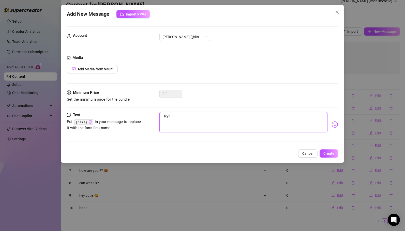
type textarea "Hey lv"
type textarea "Hey lvo"
type textarea "Hey lvoe"
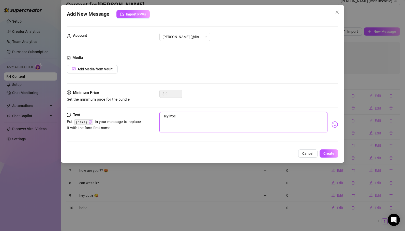
type textarea "Hey lvo"
type textarea "Hey lv"
type textarea "Hey l"
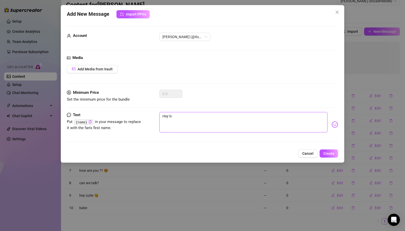
type textarea "Hey l"
type textarea "Hey [PERSON_NAME]"
type textarea "Hey liv"
type textarea "Hey live"
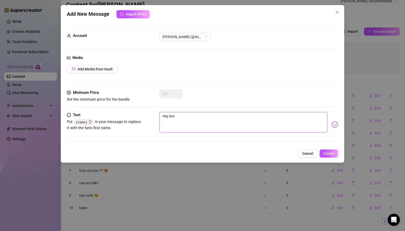
type textarea "Hey liv"
type textarea "Hey [PERSON_NAME]"
type textarea "Hey l"
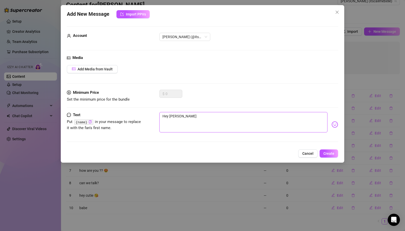
type textarea "Hey l"
type textarea "Hey lo"
type textarea "Hey lov"
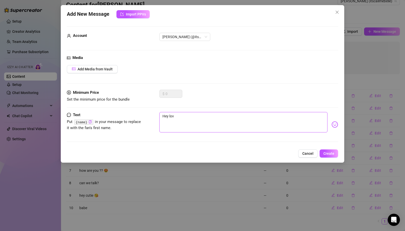
type textarea "Hey love"
type textarea "Hey love :"
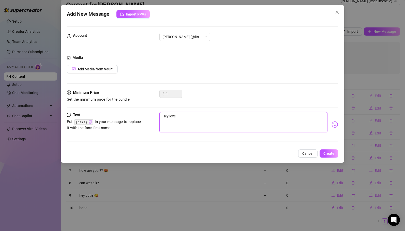
type textarea "Hey love :"
type textarea "Hey love :)"
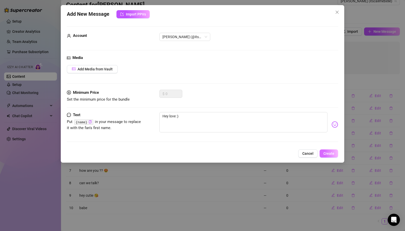
click at [330, 153] on span "Create" at bounding box center [328, 153] width 11 height 4
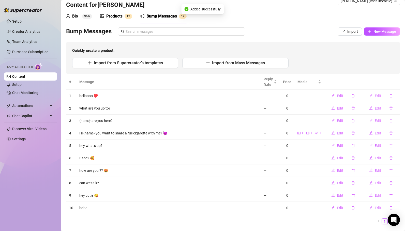
scroll to position [23, 0]
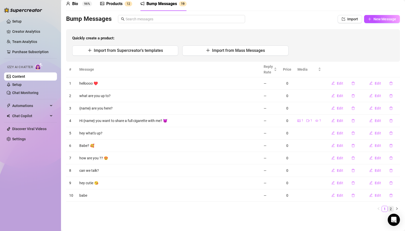
click at [389, 208] on link "2" at bounding box center [391, 209] width 6 height 6
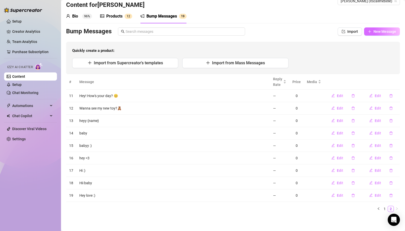
click at [380, 34] on button "New Message" at bounding box center [382, 31] width 36 height 8
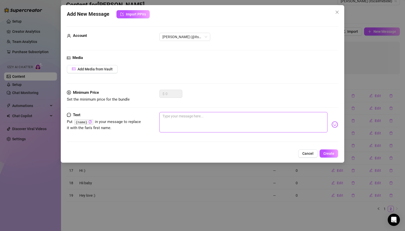
click at [220, 121] on textarea at bounding box center [243, 122] width 168 height 20
type textarea "h"
type textarea "ho"
type textarea "how"
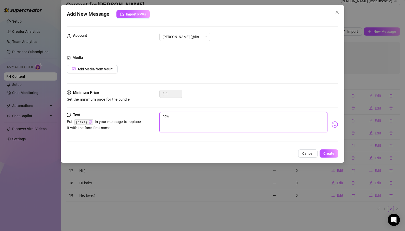
type textarea "hows"
type textarea "hows y"
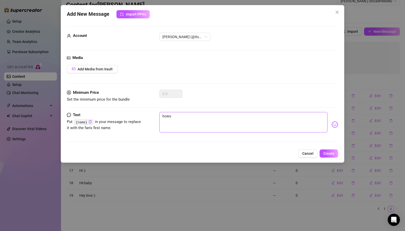
type textarea "hows y"
type textarea "hows yo"
type textarea "hows you"
type textarea "hows your"
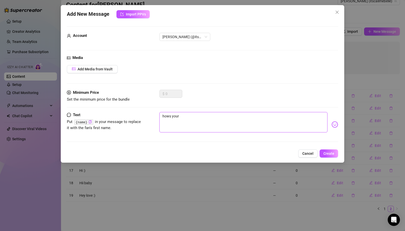
type textarea "hows your"
type textarea "hows your w"
type textarea "hows your we"
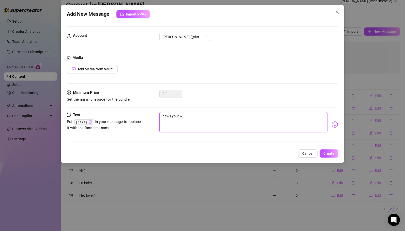
type textarea "hows your we"
type textarea "hows your wee"
type textarea "hows your week"
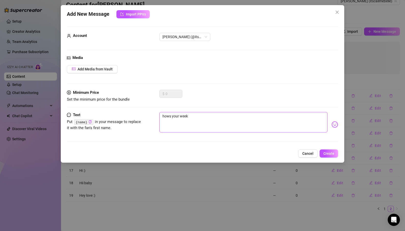
type textarea "hows your week"
type textarea "hows your week g"
type textarea "hows your week go"
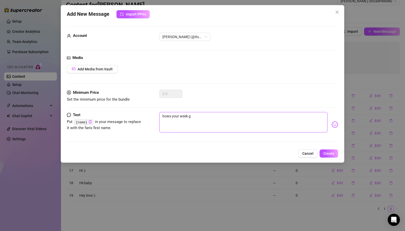
type textarea "hows your week go"
type textarea "hows your week goi"
click at [326, 153] on span "Create" at bounding box center [328, 153] width 11 height 4
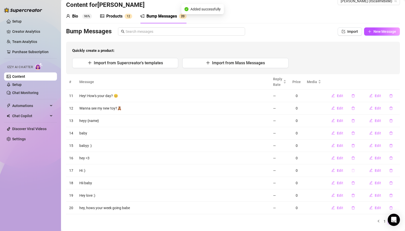
scroll to position [23, 0]
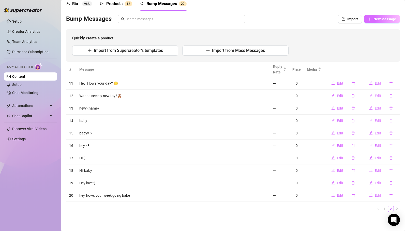
click at [377, 21] on span "New Message" at bounding box center [384, 19] width 23 height 4
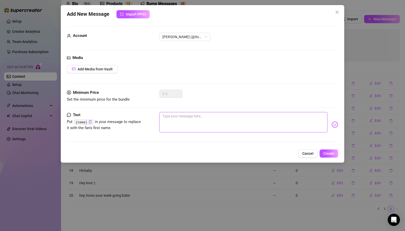
click at [205, 122] on textarea at bounding box center [243, 122] width 168 height 20
click at [325, 152] on span "Create" at bounding box center [328, 153] width 11 height 4
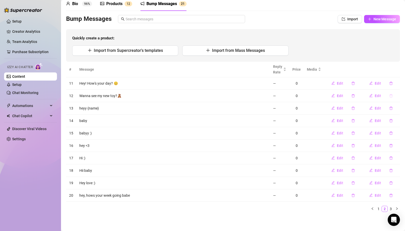
click at [391, 96] on icon "delete" at bounding box center [391, 96] width 4 height 4
click at [397, 84] on span "Yes" at bounding box center [396, 82] width 6 height 4
click at [385, 207] on link "1" at bounding box center [385, 209] width 6 height 6
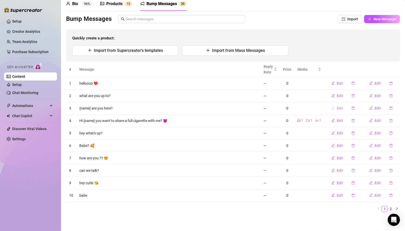
click at [341, 107] on span "Edit" at bounding box center [340, 108] width 6 height 4
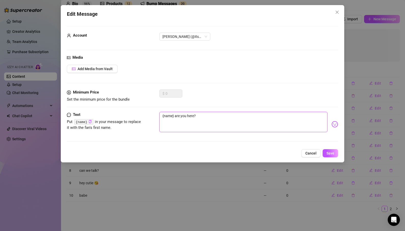
drag, startPoint x: 194, startPoint y: 115, endPoint x: 174, endPoint y: 115, distance: 20.1
click at [174, 115] on textarea "{name} are you here?" at bounding box center [243, 122] width 168 height 20
click at [334, 153] on button "Save" at bounding box center [330, 153] width 16 height 8
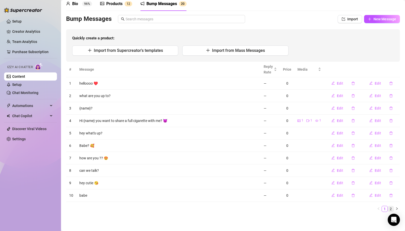
click at [391, 207] on link "2" at bounding box center [391, 209] width 6 height 6
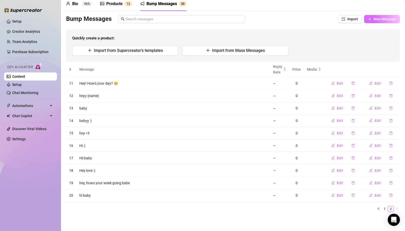
click at [378, 20] on span "New Message" at bounding box center [384, 19] width 23 height 4
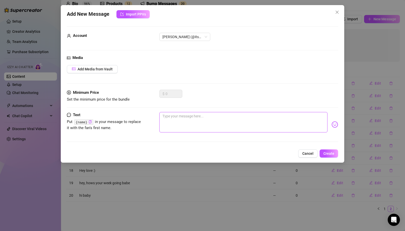
click at [201, 121] on textarea at bounding box center [243, 122] width 168 height 20
click at [326, 155] on span "Create" at bounding box center [328, 153] width 11 height 4
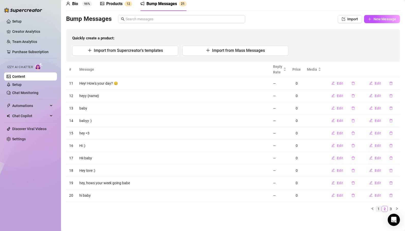
click at [379, 206] on link "1" at bounding box center [379, 209] width 6 height 6
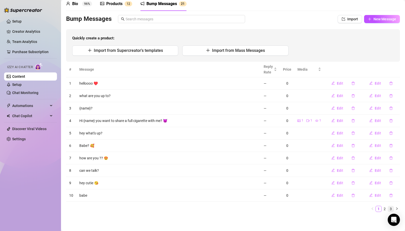
click at [391, 208] on link "3" at bounding box center [391, 209] width 6 height 6
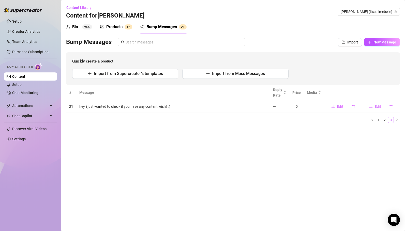
scroll to position [0, 0]
click at [381, 44] on span "New Message" at bounding box center [384, 42] width 23 height 4
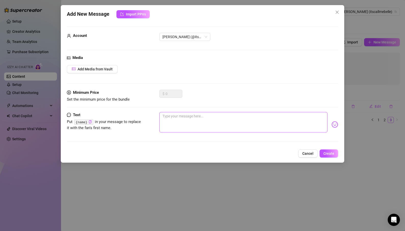
click at [180, 118] on textarea at bounding box center [243, 122] width 168 height 20
click at [91, 121] on icon "copy" at bounding box center [89, 121] width 3 height 3
click at [172, 120] on textarea "hey" at bounding box center [243, 122] width 168 height 20
paste textarea "{name}"
click at [327, 151] on button "Create" at bounding box center [328, 153] width 19 height 8
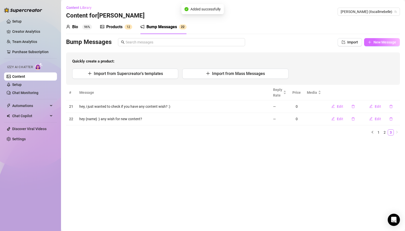
click at [375, 42] on span "New Message" at bounding box center [384, 42] width 23 height 4
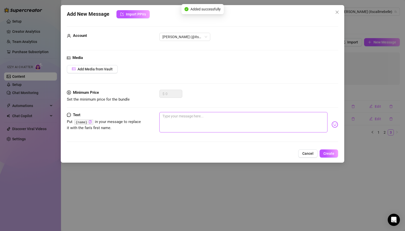
click at [219, 117] on textarea at bounding box center [243, 122] width 168 height 20
click at [328, 153] on span "Create" at bounding box center [328, 153] width 11 height 4
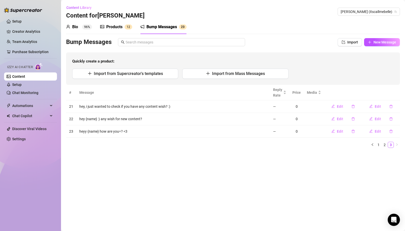
click at [113, 29] on div "Products" at bounding box center [114, 27] width 16 height 6
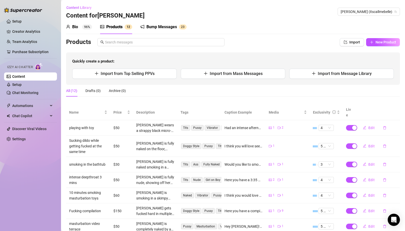
click at [85, 29] on sup "96%" at bounding box center [87, 26] width 10 height 5
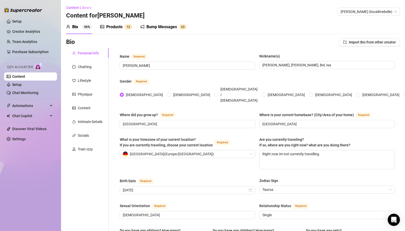
click at [162, 29] on div "Bump Messages" at bounding box center [161, 27] width 30 height 6
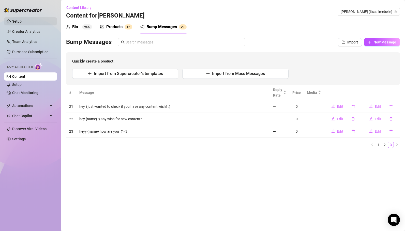
click at [16, 21] on link "Setup" at bounding box center [16, 21] width 9 height 4
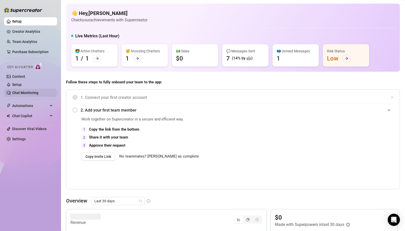
click at [24, 92] on link "Chat Monitoring" at bounding box center [25, 93] width 26 height 4
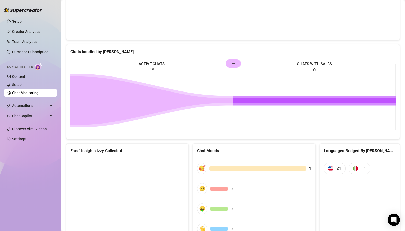
scroll to position [205, 0]
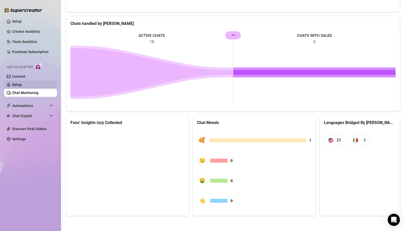
click at [22, 83] on link "Setup" at bounding box center [16, 85] width 9 height 4
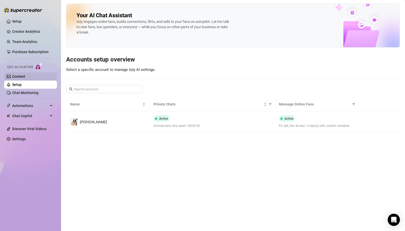
click at [25, 78] on link "Content" at bounding box center [18, 76] width 13 height 4
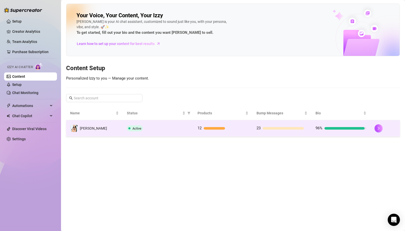
click at [99, 128] on td "[PERSON_NAME]" at bounding box center [94, 128] width 57 height 17
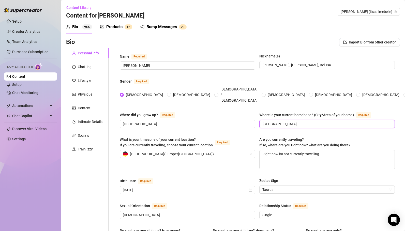
click at [274, 121] on input "[GEOGRAPHIC_DATA]" at bounding box center [326, 124] width 128 height 6
click at [296, 150] on textarea "Right now im not currently travelling." at bounding box center [326, 159] width 135 height 19
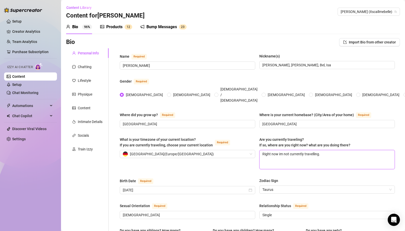
click at [296, 150] on textarea "Right now im not currently travelling." at bounding box center [326, 159] width 135 height 19
click at [269, 121] on input "[GEOGRAPHIC_DATA]" at bounding box center [326, 124] width 128 height 6
click at [304, 150] on textarea "Right now im not currently travelling." at bounding box center [326, 159] width 135 height 19
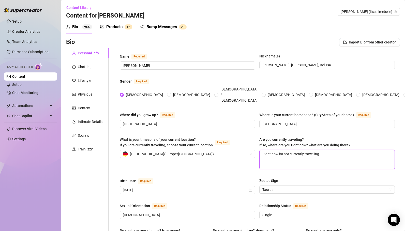
click at [304, 150] on textarea "Right now im not currently travelling." at bounding box center [326, 159] width 135 height 19
click at [224, 46] on div "Bio Import Bio from other creator" at bounding box center [233, 42] width 334 height 8
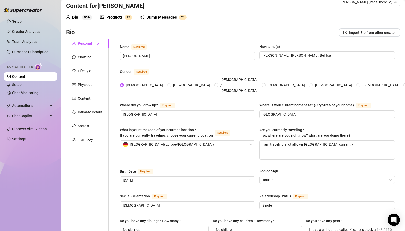
scroll to position [278, 0]
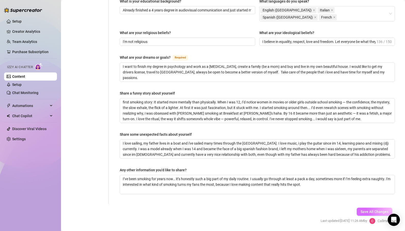
click at [369, 210] on span "Save All Changes" at bounding box center [374, 212] width 28 height 4
click at [20, 85] on link "Setup" at bounding box center [16, 85] width 9 height 4
